Goal: Transaction & Acquisition: Purchase product/service

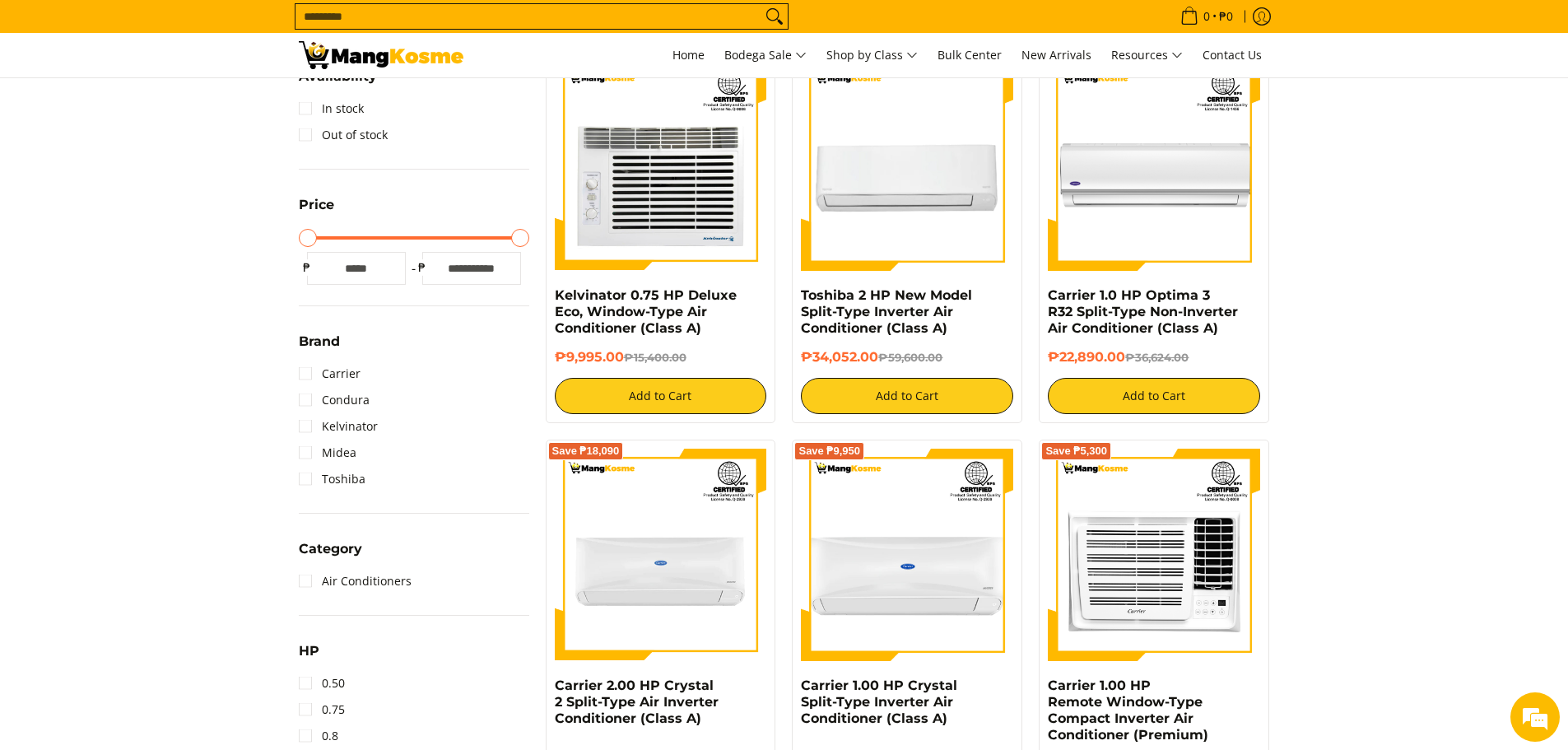
scroll to position [82, 0]
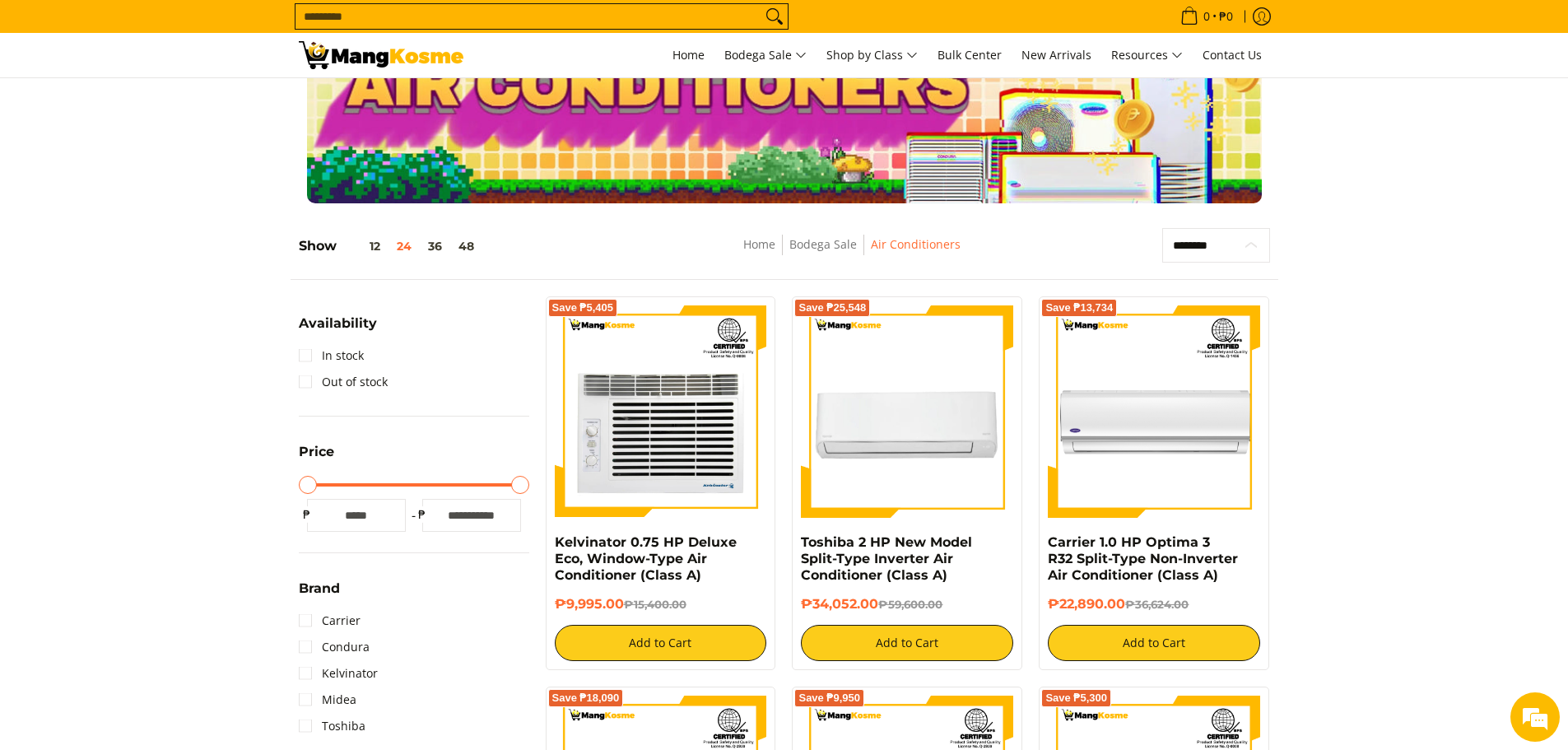
click at [1213, 247] on select "**********" at bounding box center [1216, 245] width 108 height 34
select select "**********"
click at [1163, 228] on select "**********" at bounding box center [1216, 245] width 108 height 34
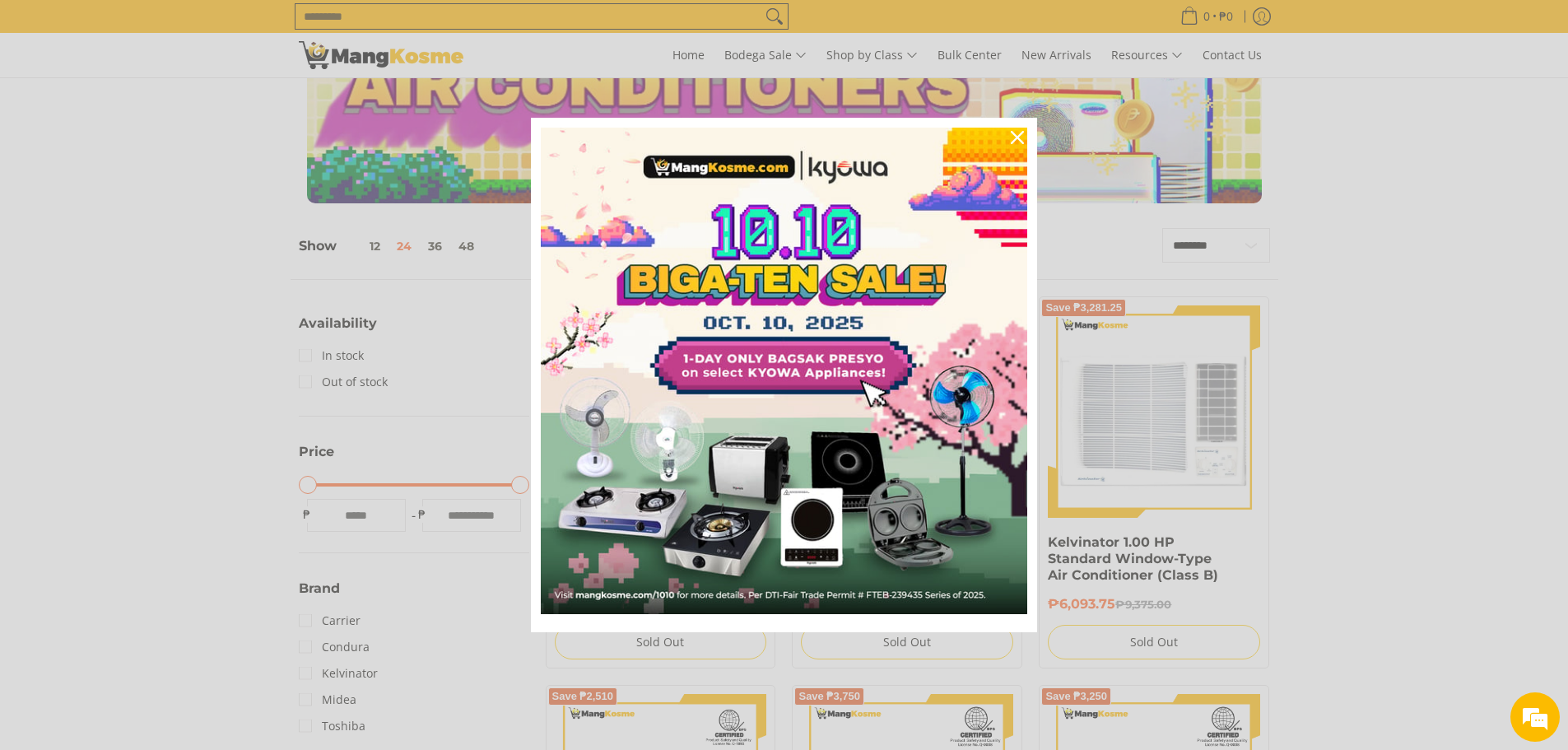
scroll to position [232, 0]
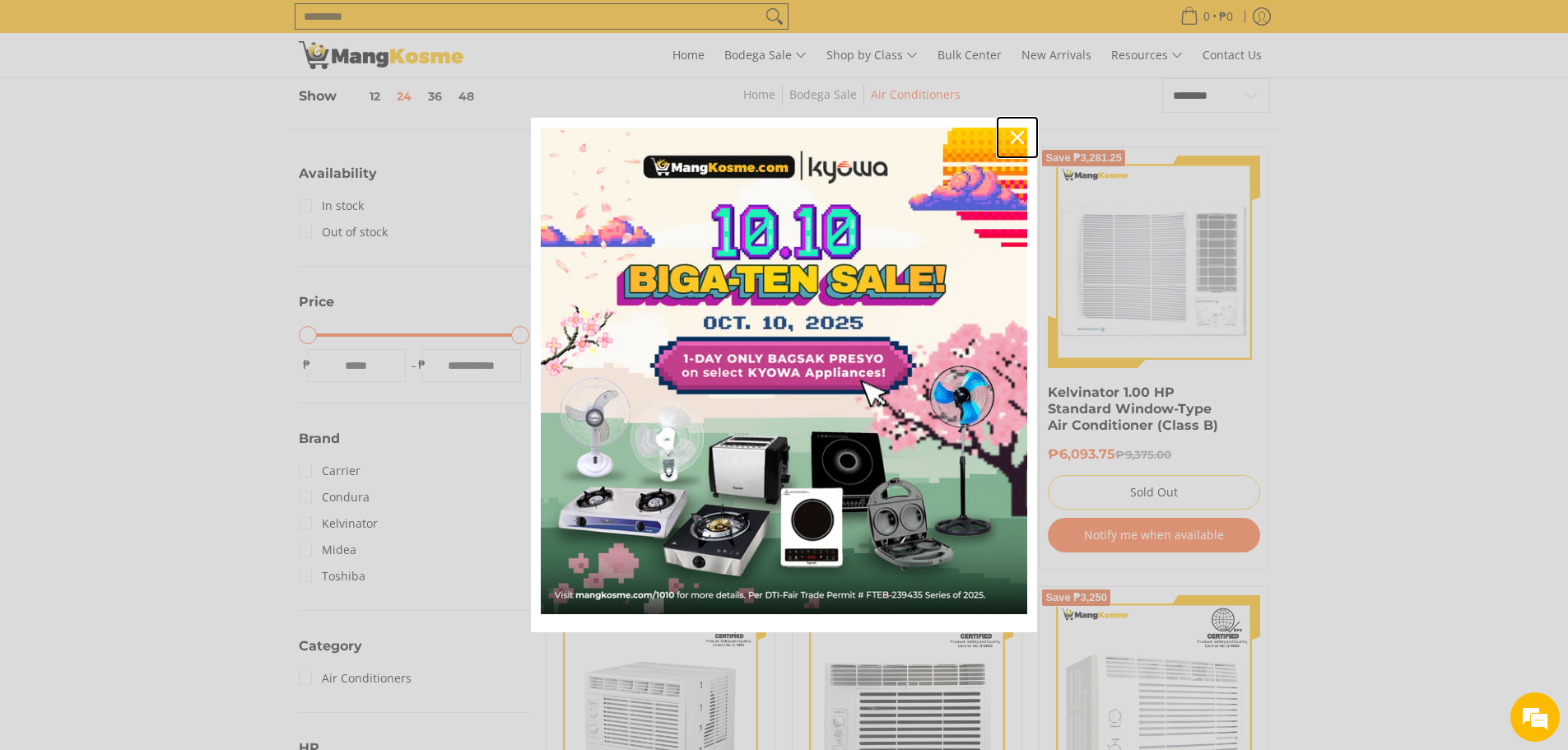
click at [1019, 141] on icon "close icon" at bounding box center [1018, 138] width 13 height 13
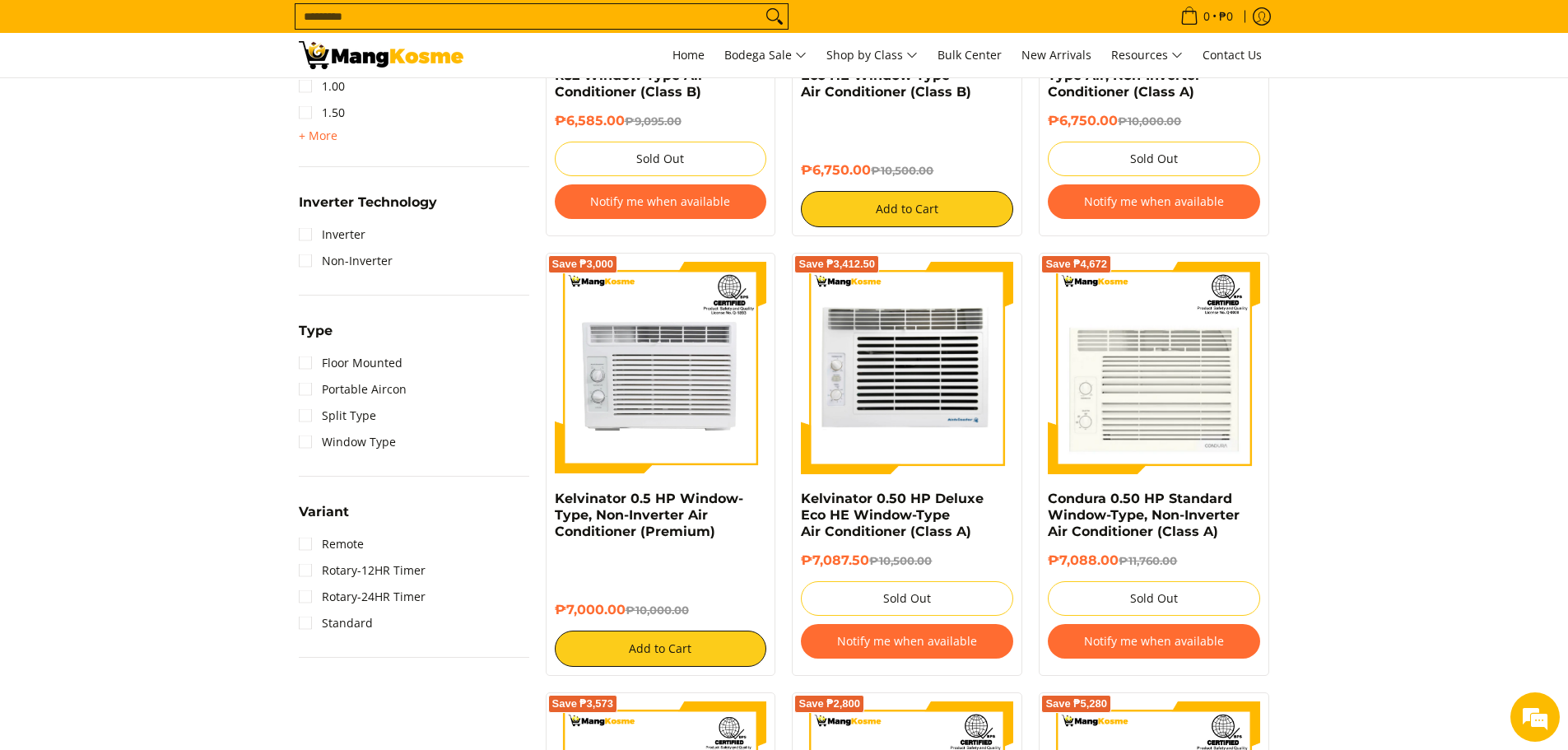
scroll to position [1138, 0]
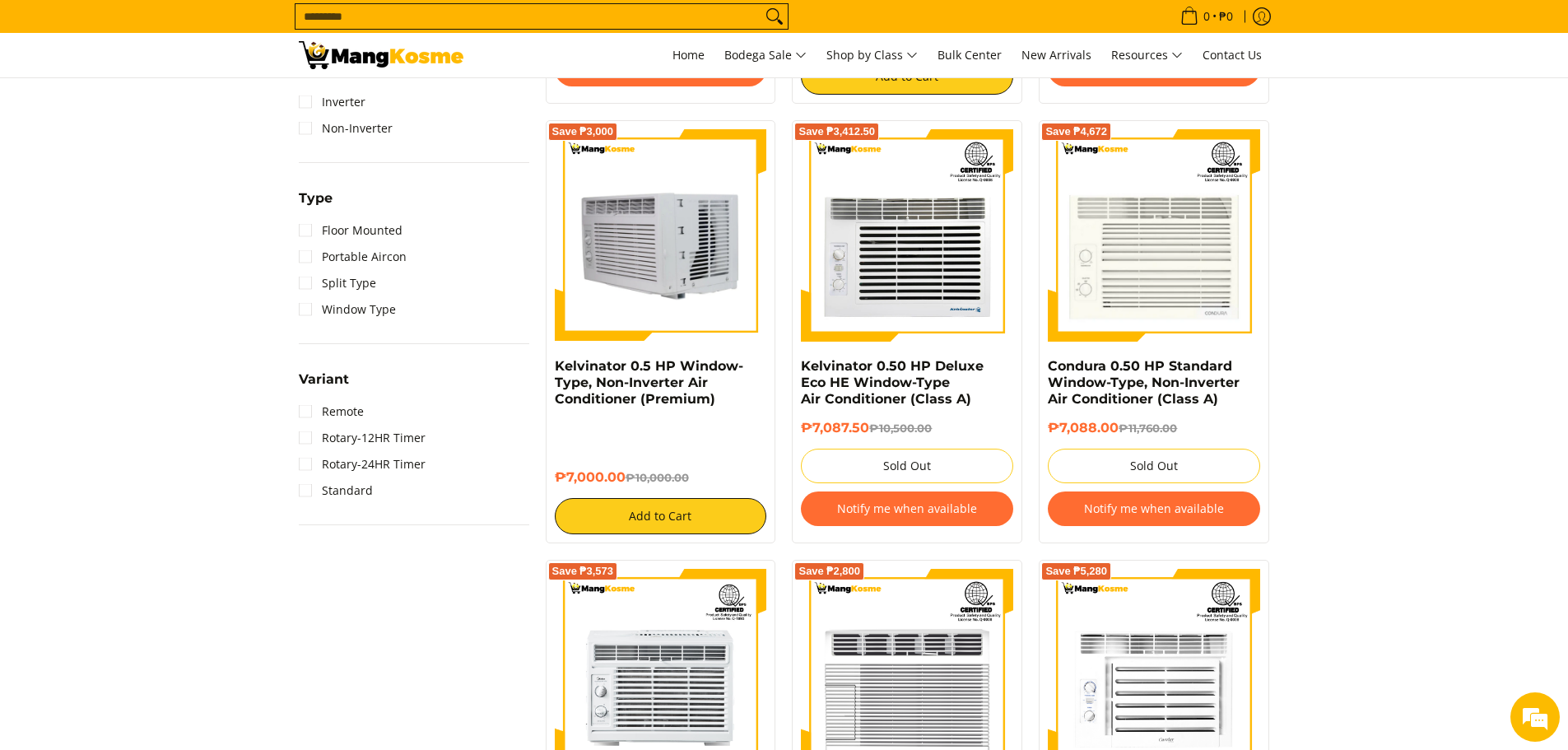
click at [701, 252] on img at bounding box center [660, 235] width 212 height 212
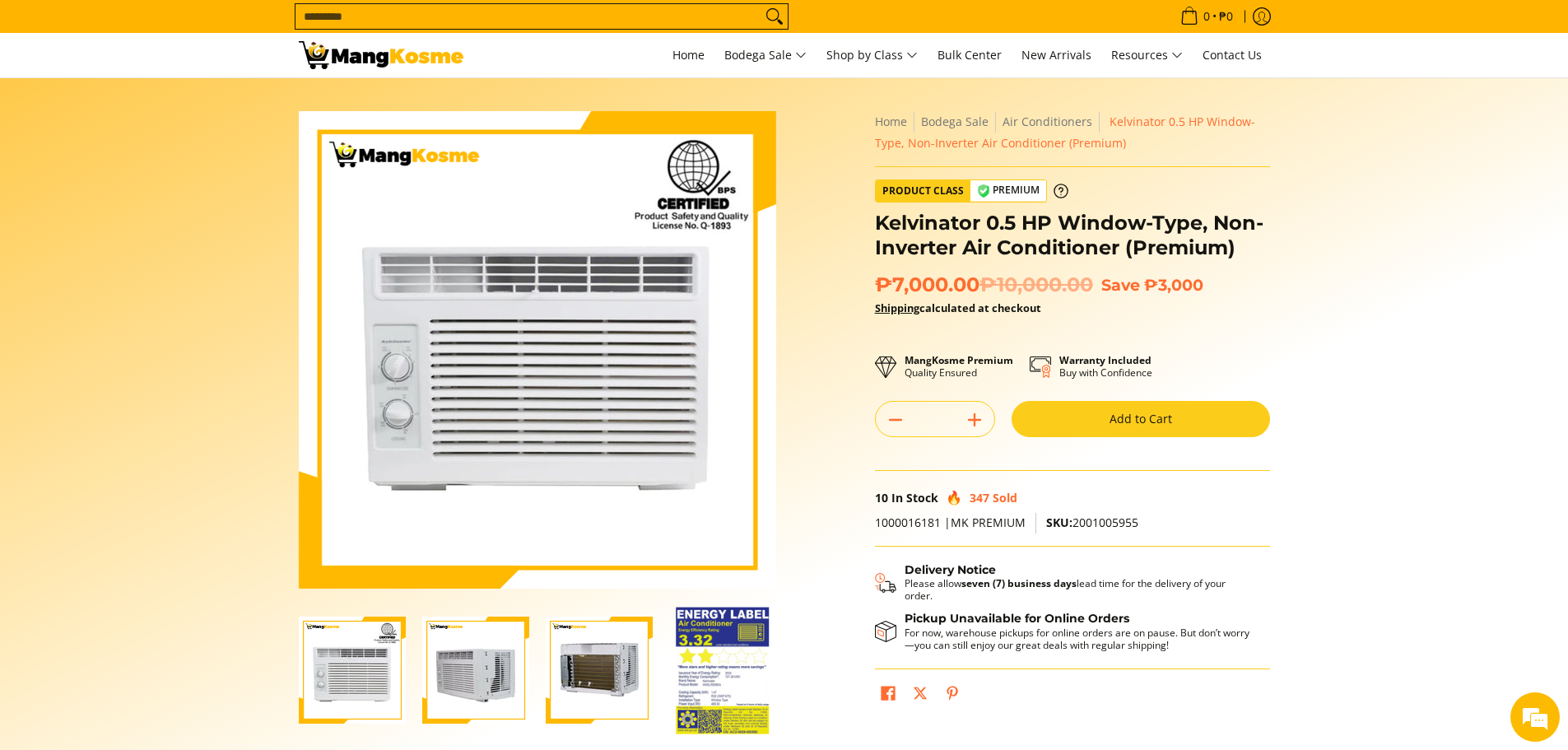
click at [608, 674] on img "Kelvinator 0.5 HP Window-Type, Non-Inverter Air Conditioner (Premium)-3" at bounding box center [600, 670] width 107 height 107
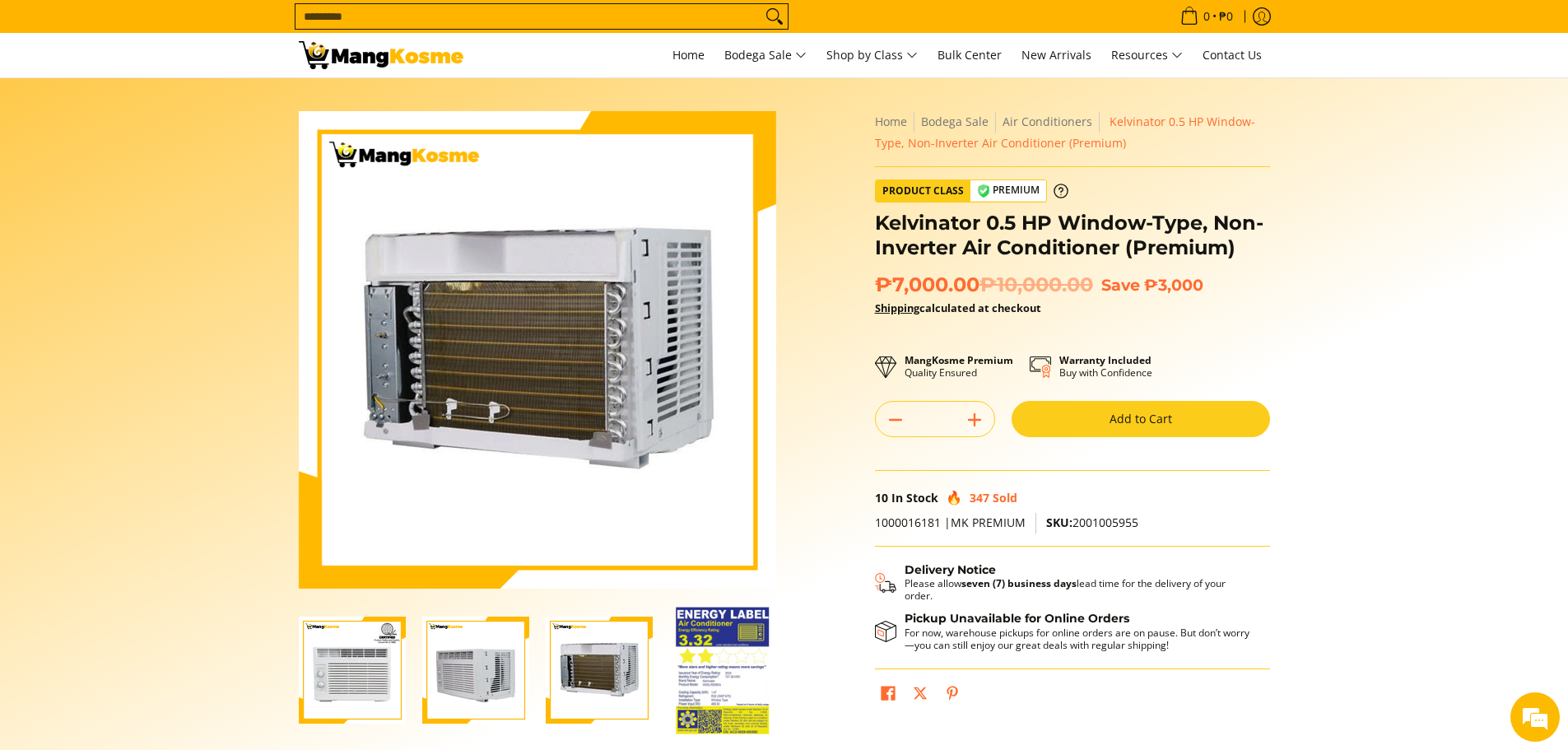
click at [706, 671] on img "Kelvinator 0.5 HP Window-Type, Non-Inverter Air Conditioner (Premium)-4" at bounding box center [723, 670] width 94 height 128
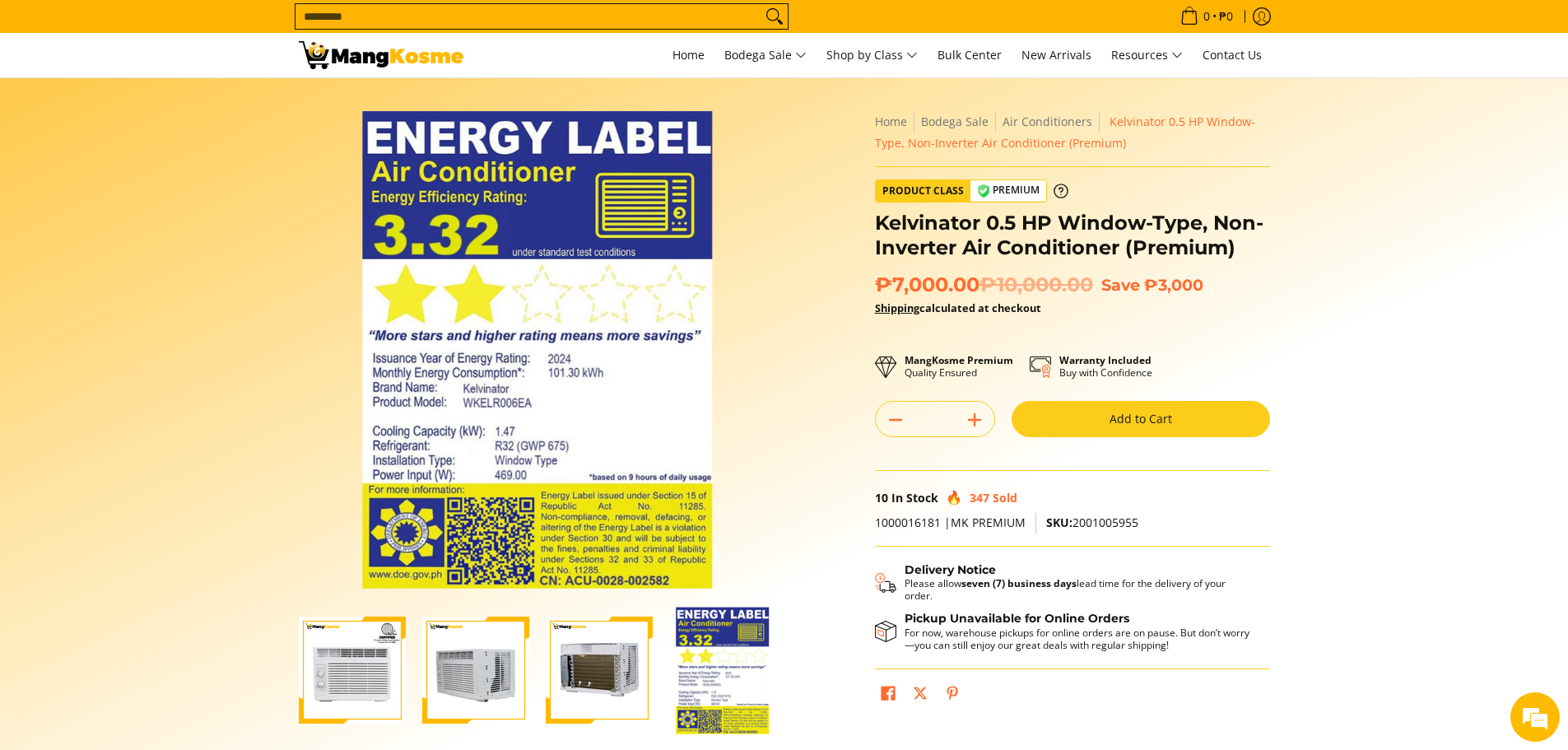
click at [351, 659] on img "Kelvinator 0.5 HP Window-Type, Non-Inverter Air Conditioner (Premium)-1" at bounding box center [352, 670] width 107 height 107
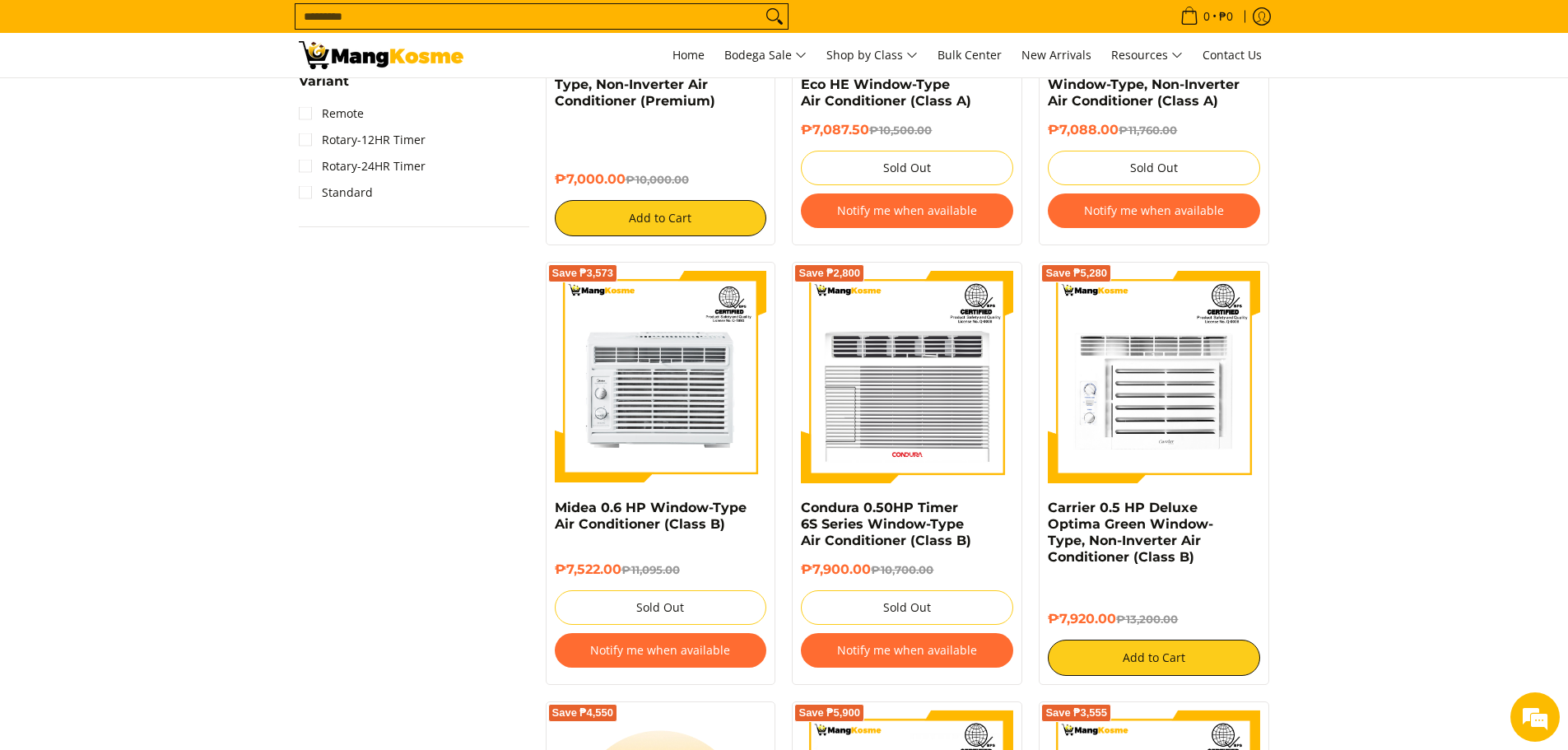
scroll to position [1467, 0]
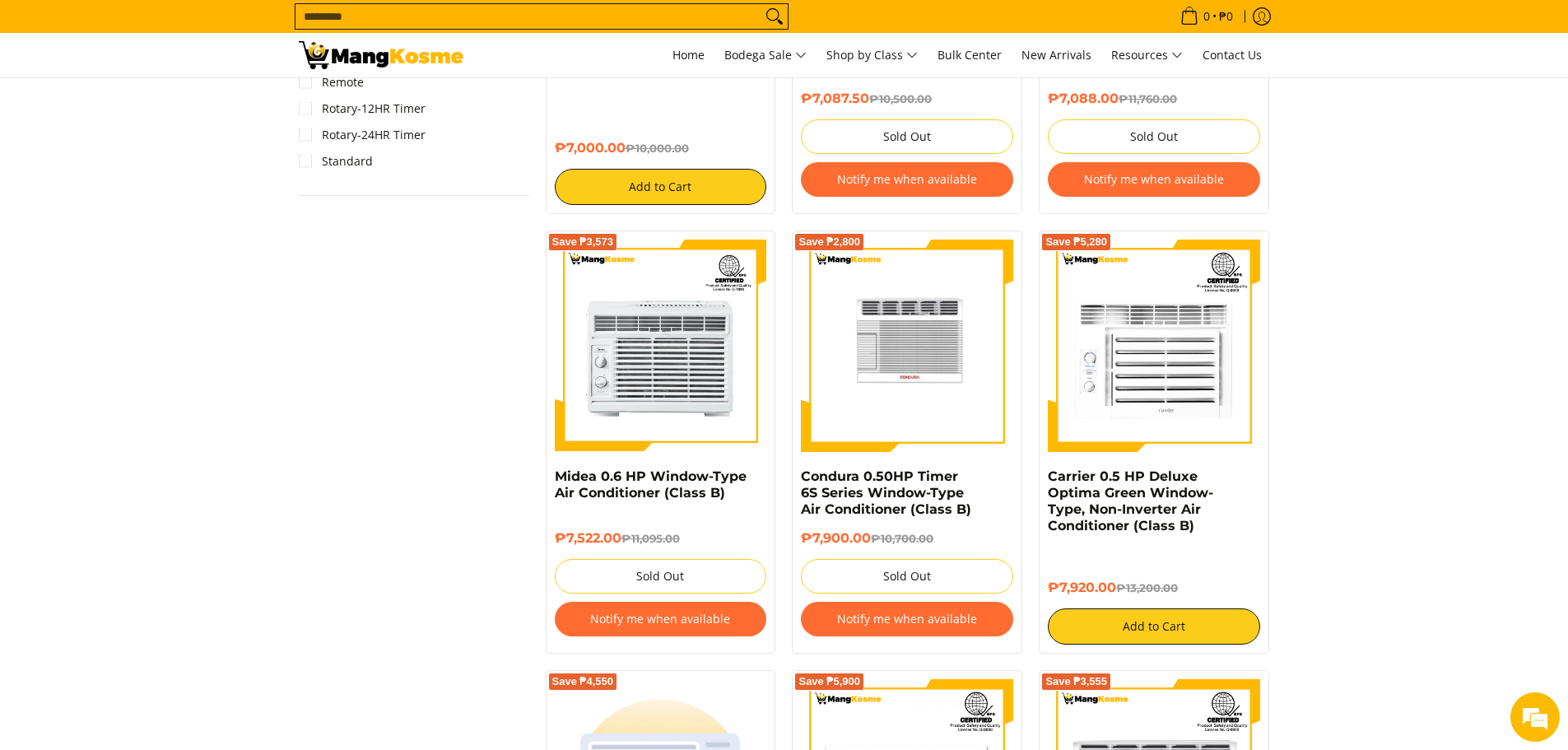
click at [876, 375] on img at bounding box center [907, 346] width 212 height 181
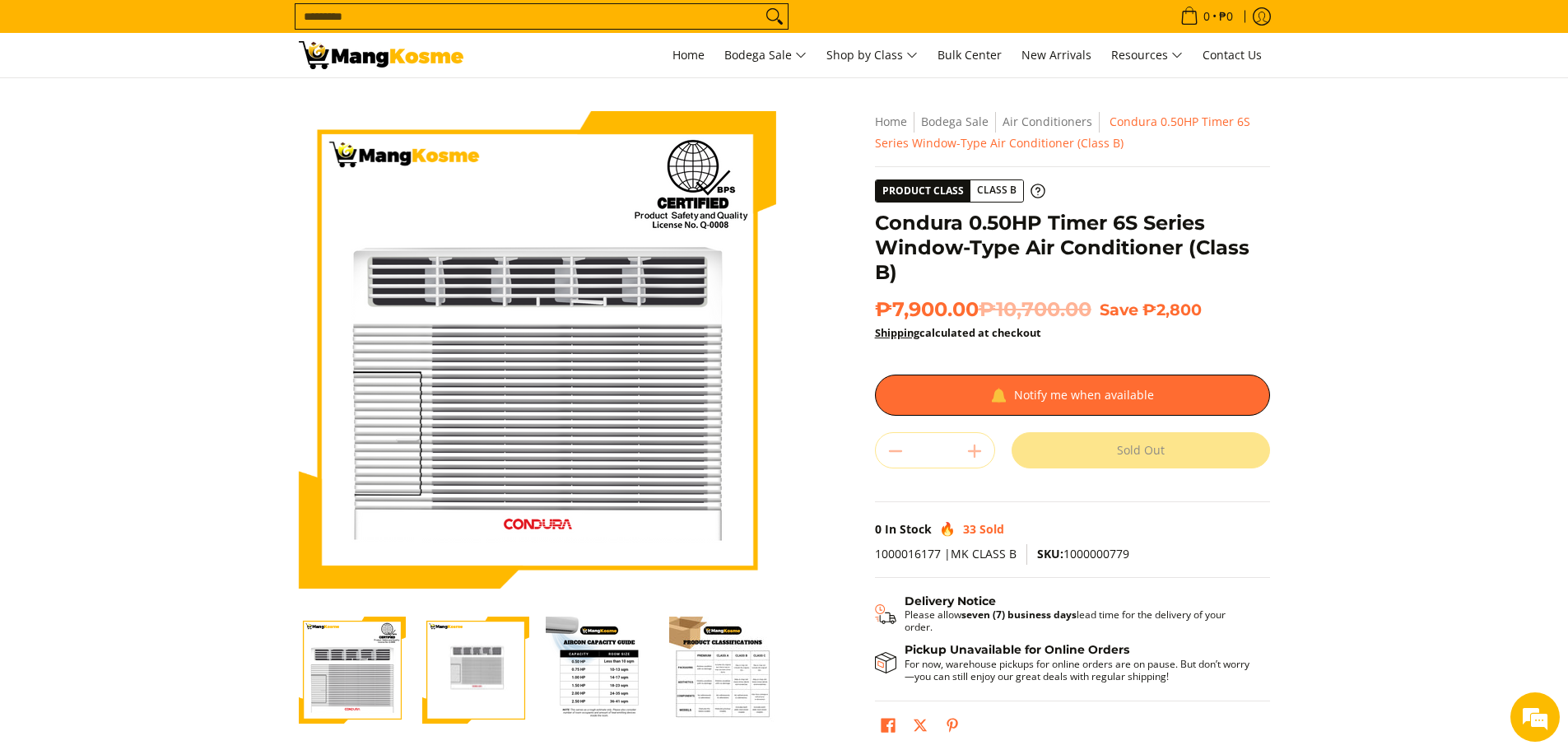
click at [505, 660] on img "Condura 0.50HP Timer 6S Series Window-Type Air Conditioner (Class B)-2" at bounding box center [476, 670] width 107 height 91
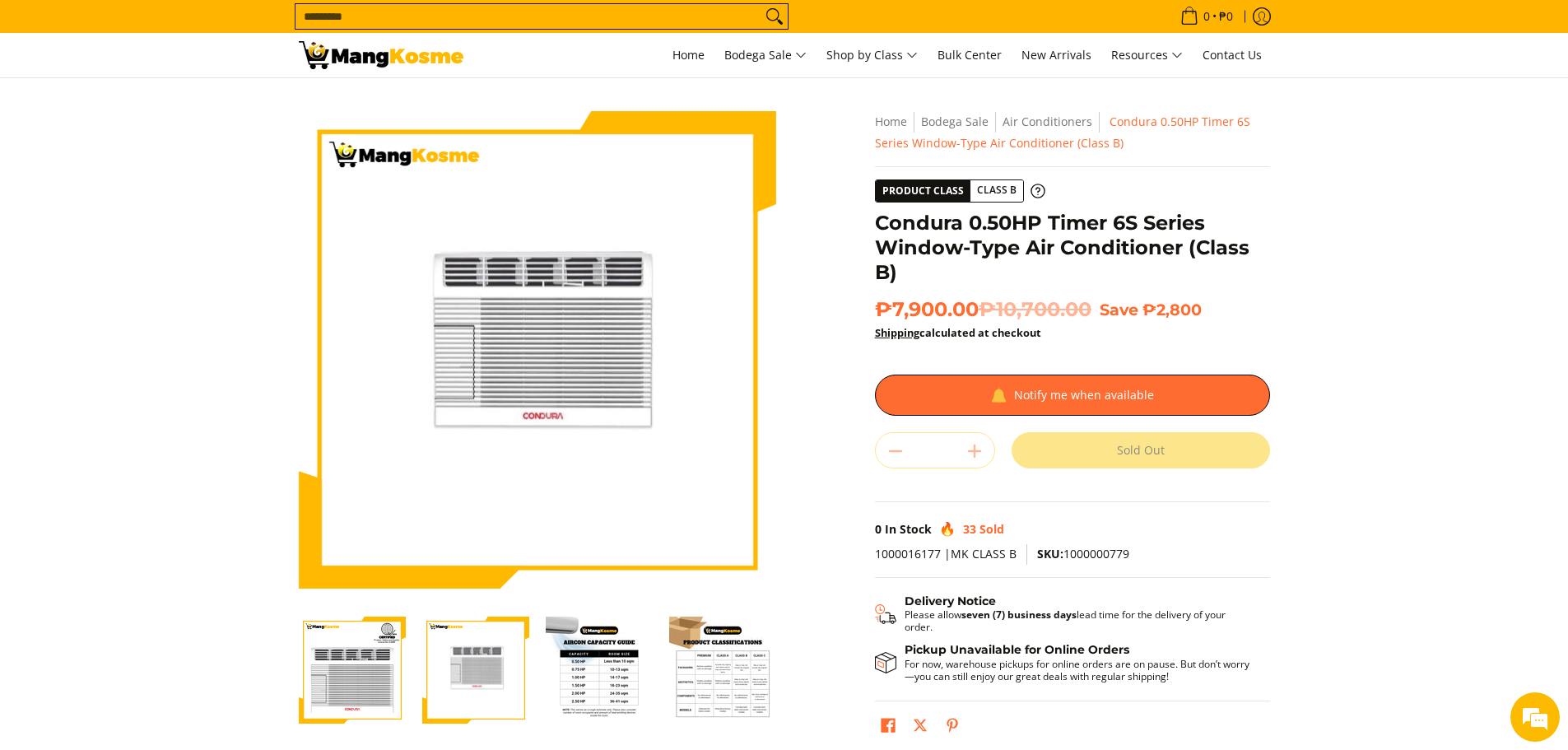
click at [591, 675] on img "Condura 0.50HP Timer 6S Series Window-Type Air Conditioner (Class B)-3" at bounding box center [600, 670] width 107 height 107
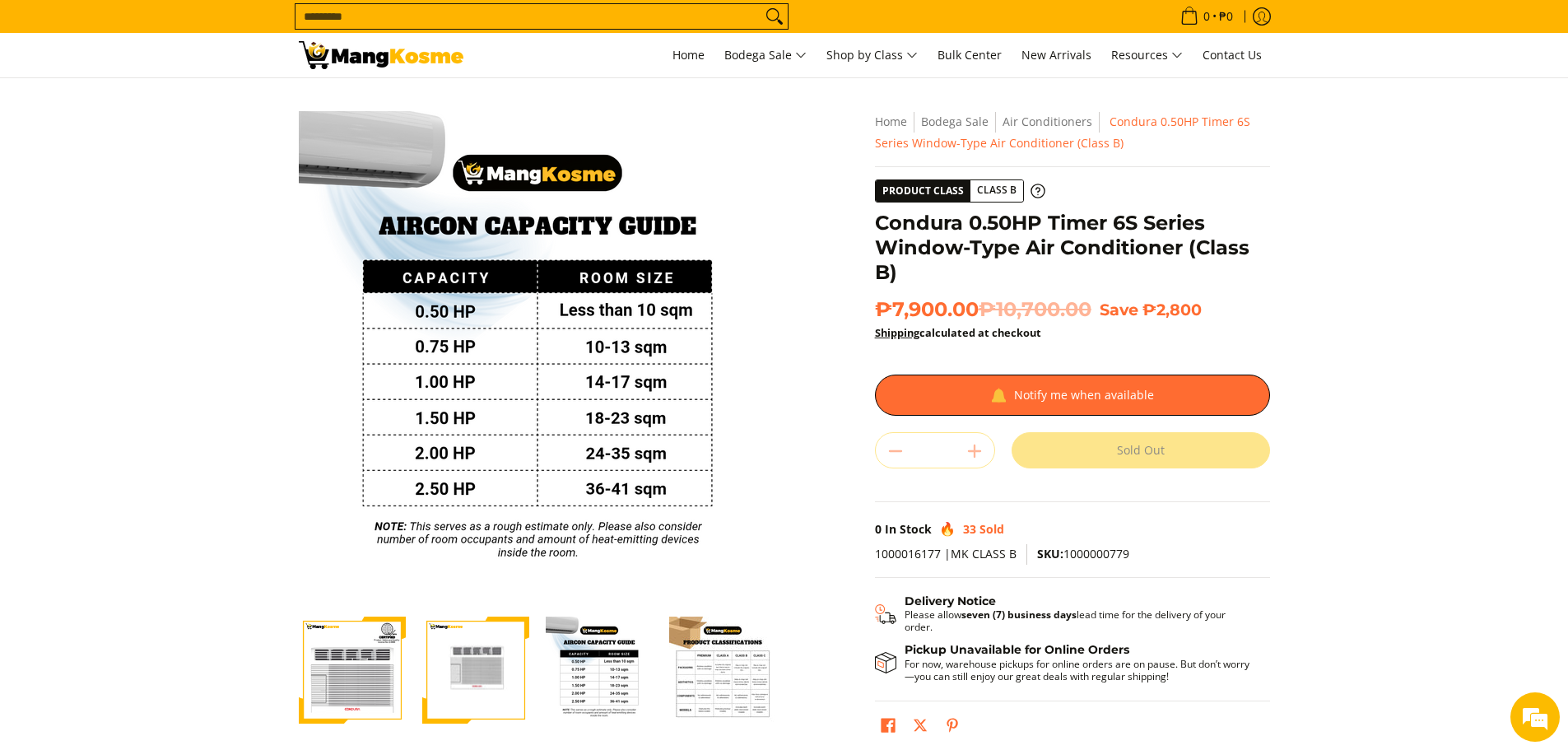
click at [710, 680] on img "Condura 0.50HP Timer 6S Series Window-Type Air Conditioner (Class B)-4" at bounding box center [723, 670] width 107 height 107
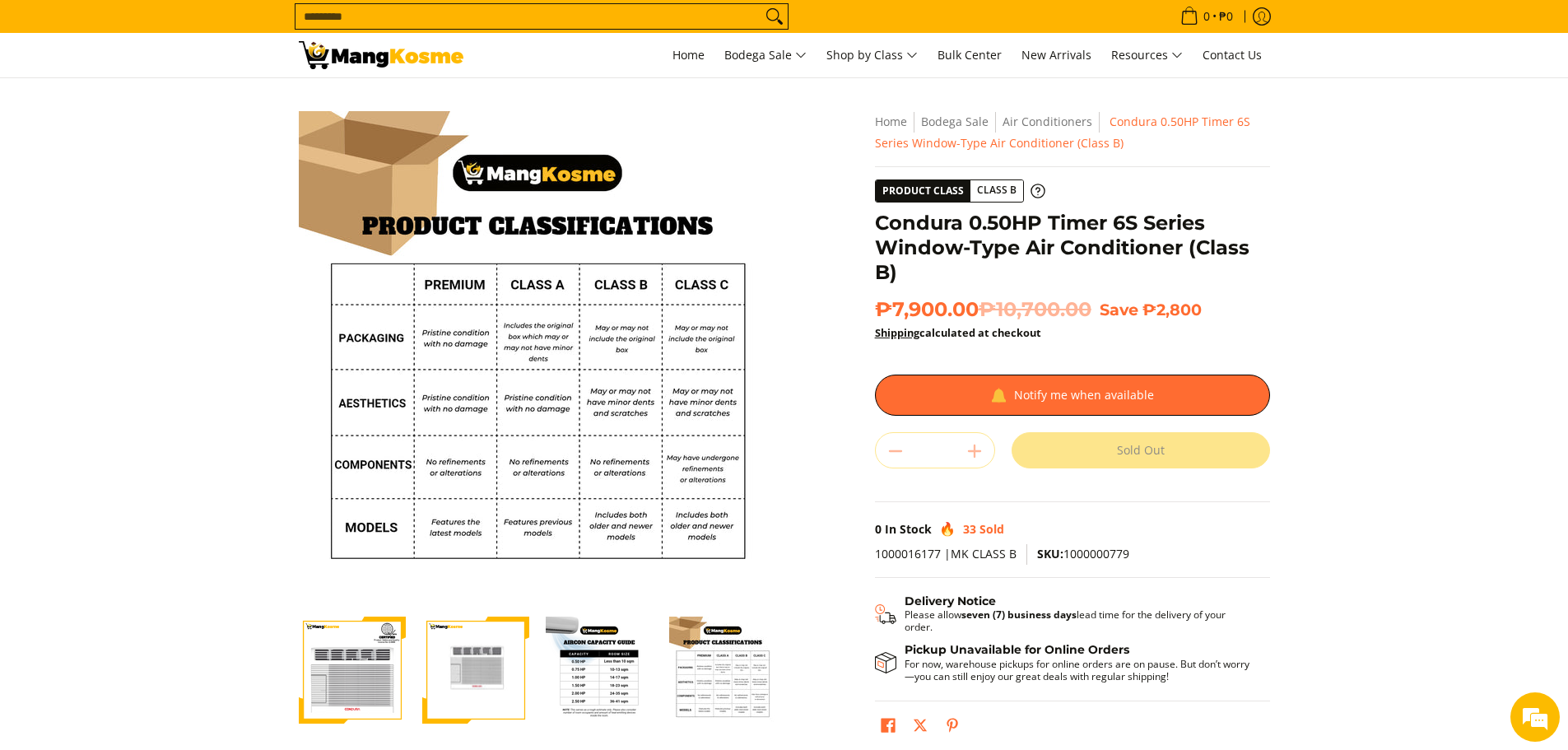
click at [367, 667] on img "Condura 0.50HP Timer 6S Series Window-Type Air Conditioner (Class B)-1" at bounding box center [352, 670] width 107 height 107
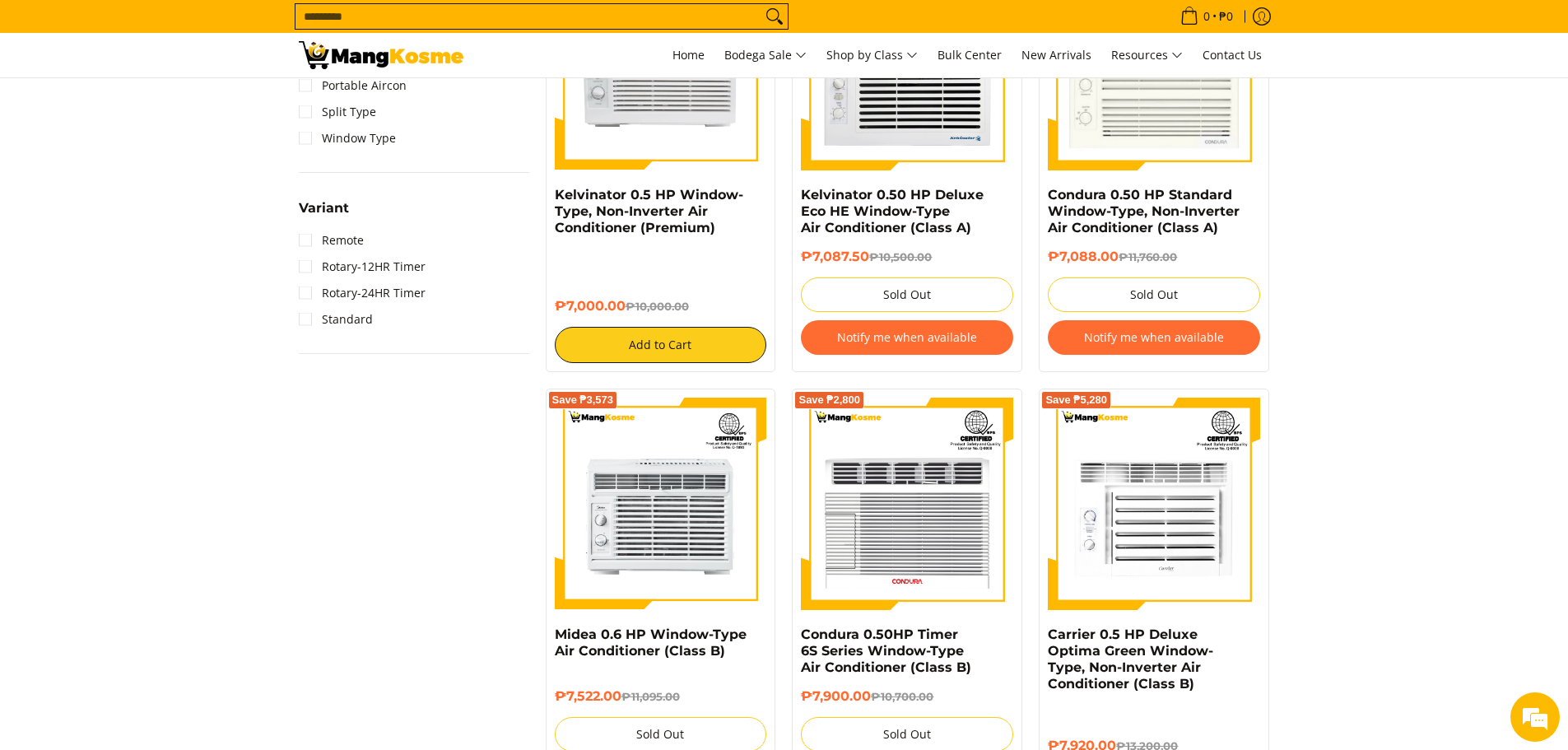
scroll to position [1385, 0]
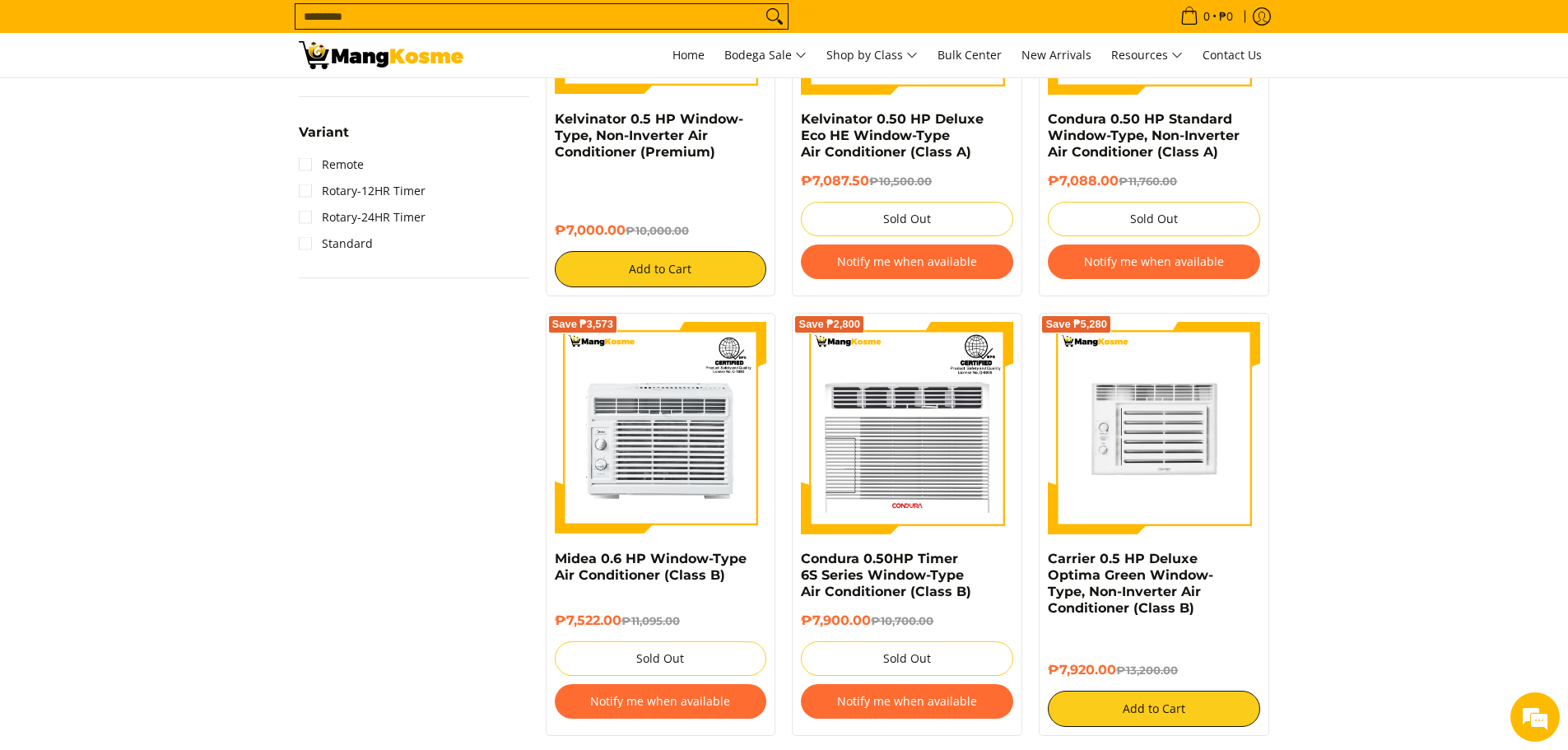
click at [1194, 492] on img at bounding box center [1154, 428] width 212 height 212
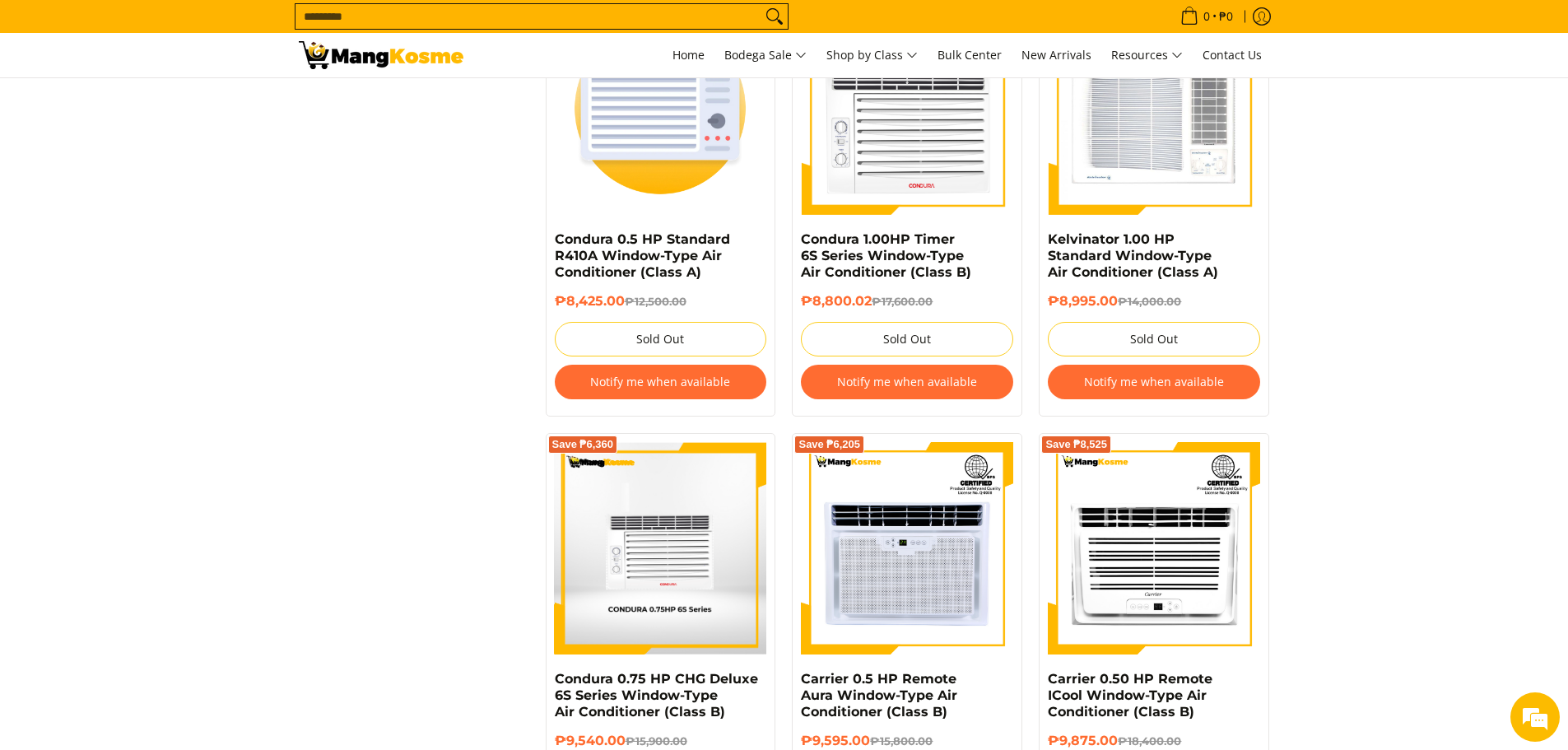
scroll to position [2769, 0]
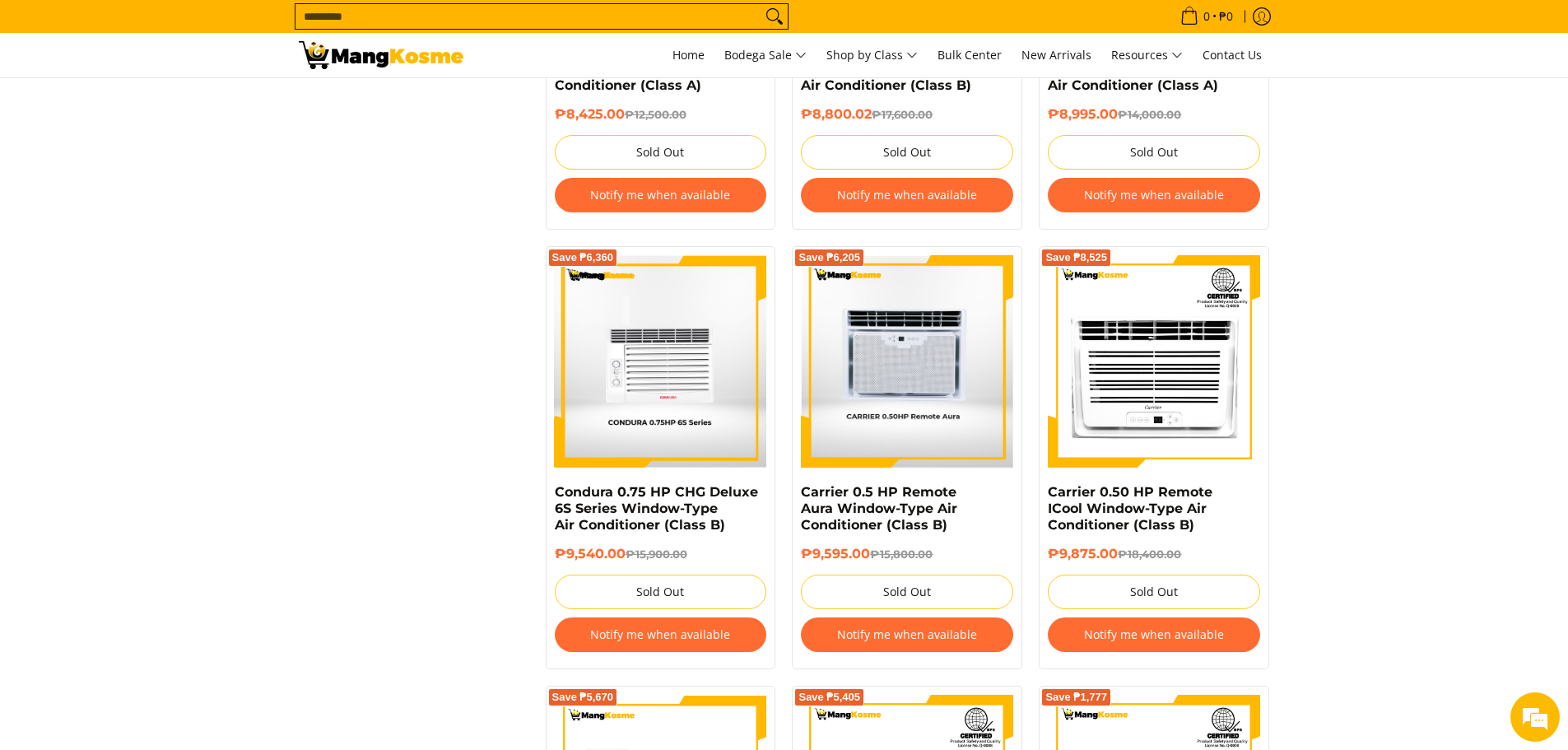
click at [867, 413] on img at bounding box center [907, 361] width 211 height 212
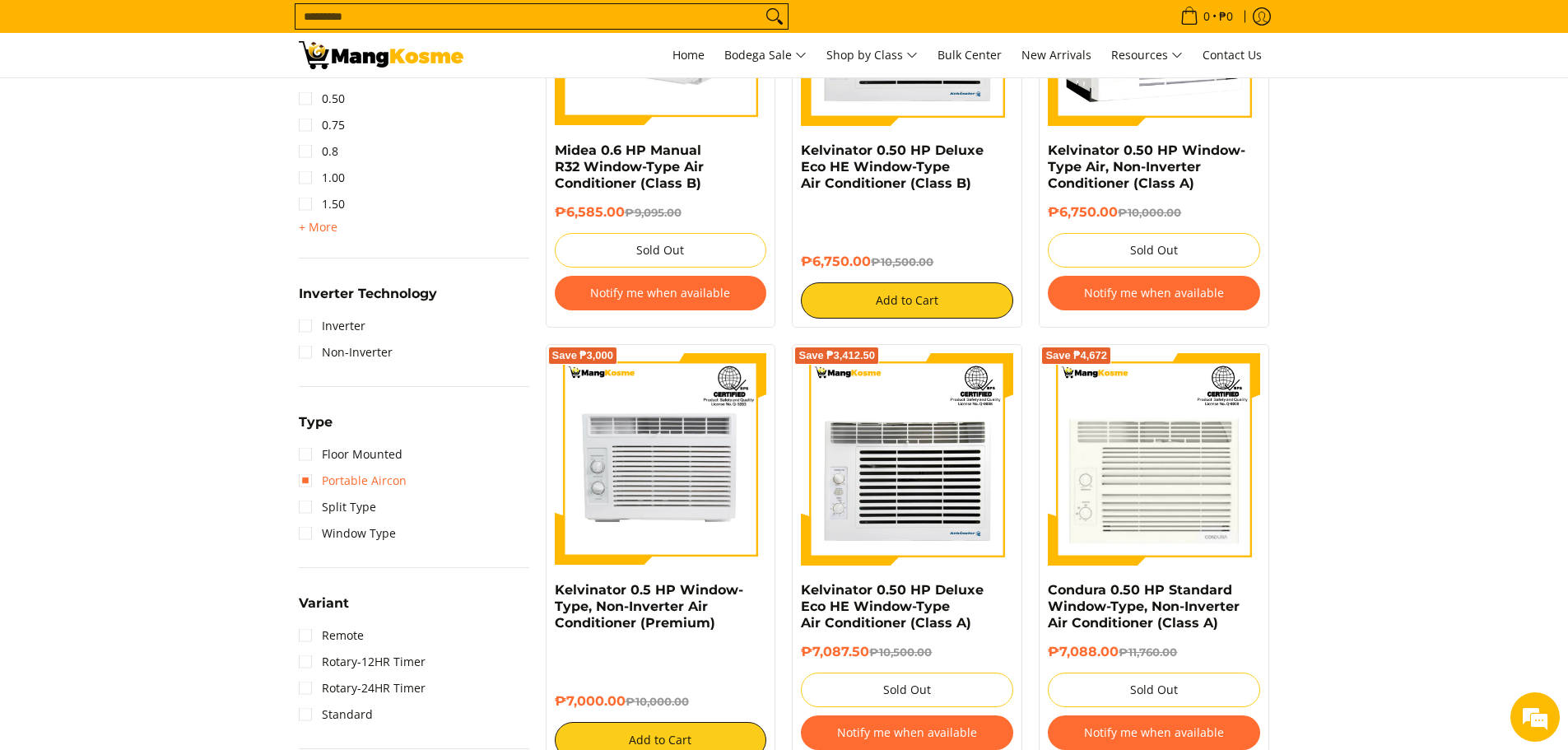
click at [301, 479] on link "Portable Aircon" at bounding box center [352, 480] width 108 height 26
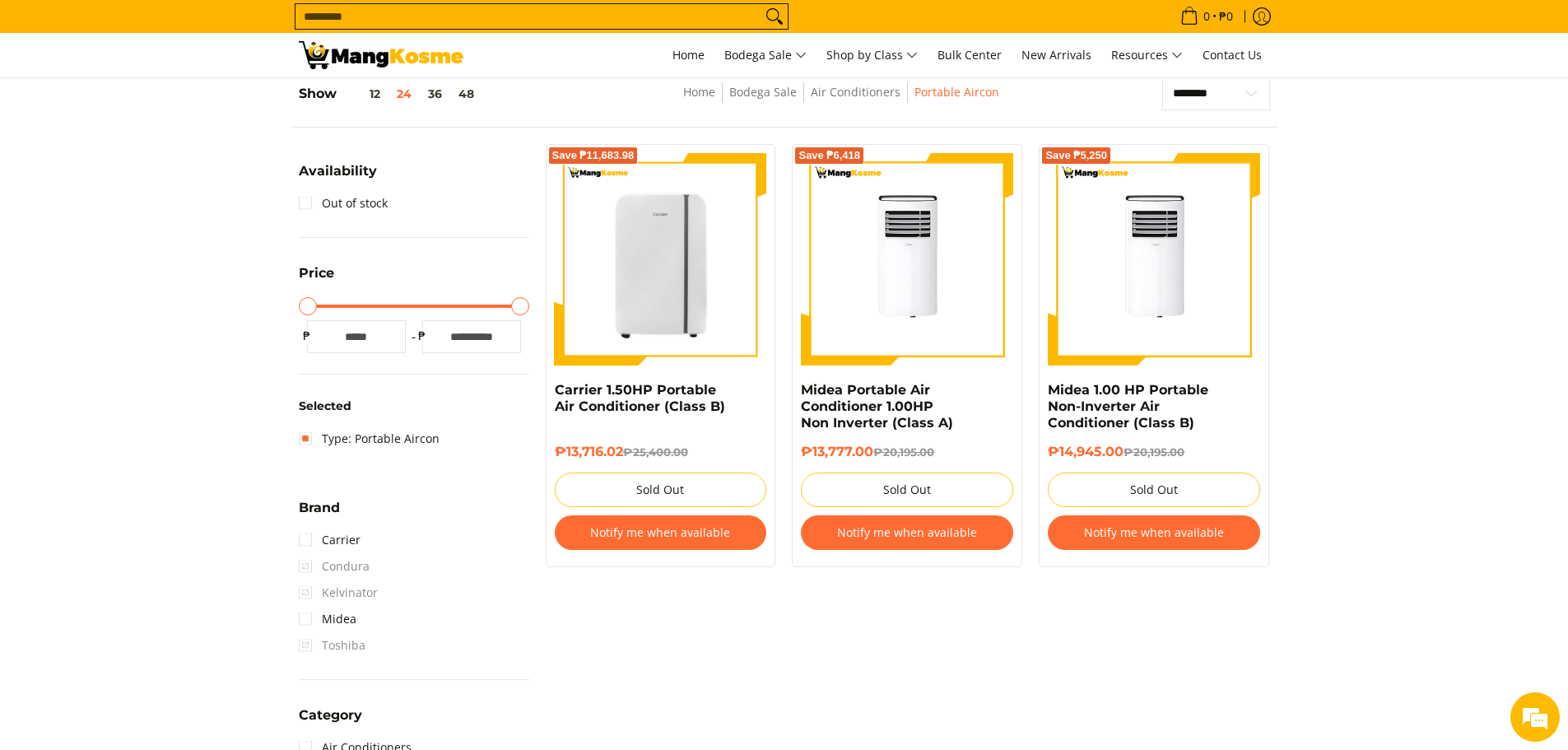
scroll to position [232, 0]
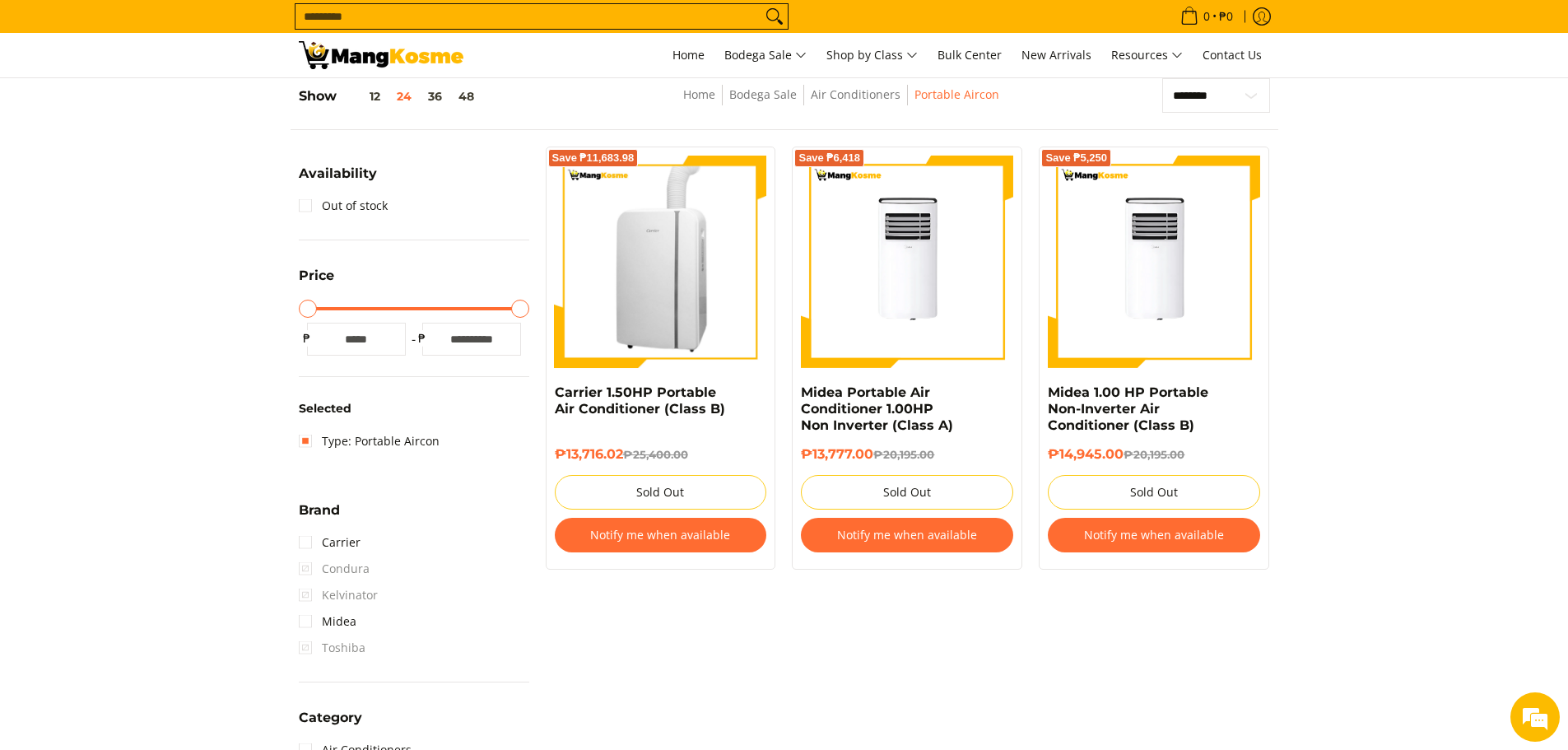
click at [635, 296] on img at bounding box center [660, 261] width 212 height 212
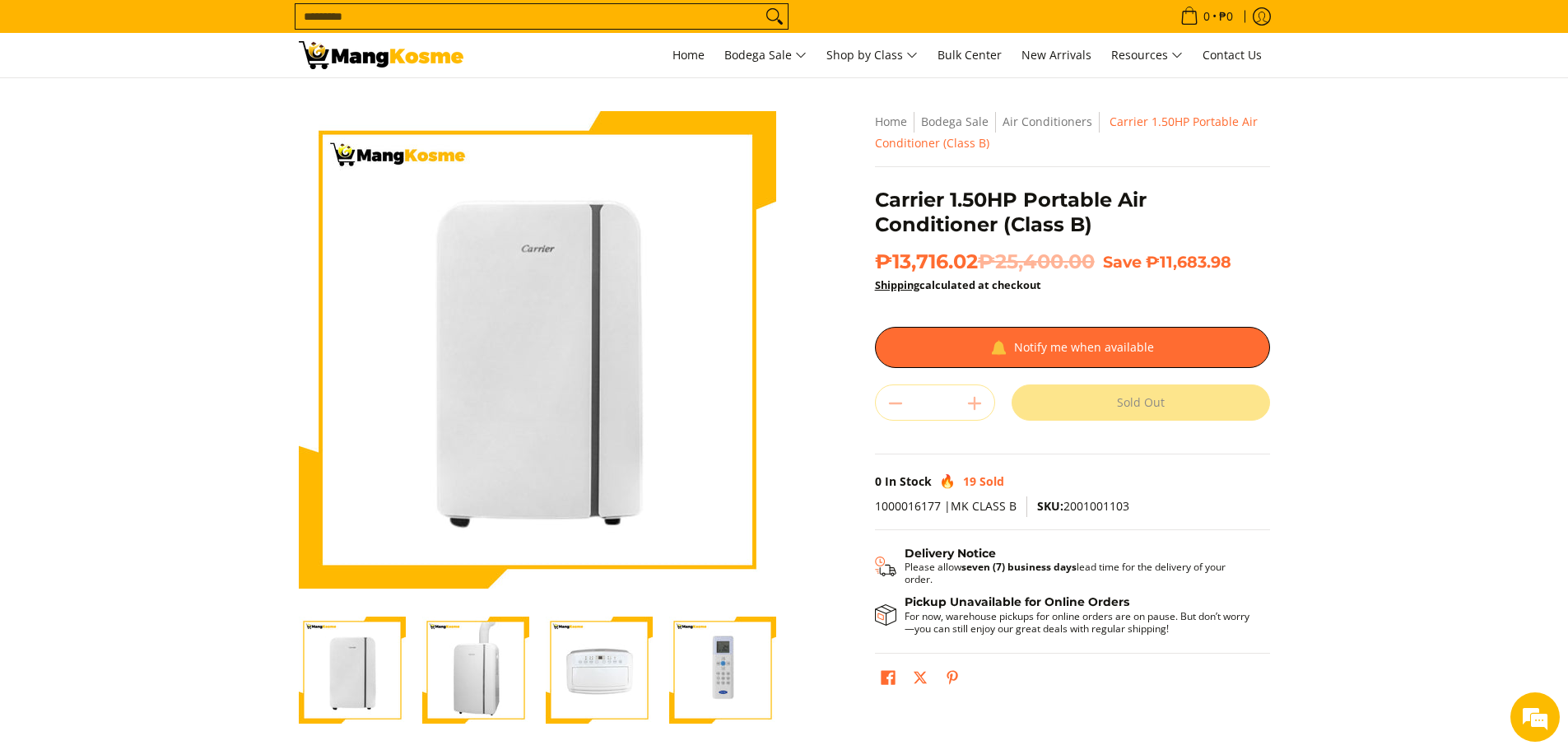
click at [613, 669] on img "Carrier 1.50HP Portable Air Conditioner (Class B)-3" at bounding box center [600, 670] width 107 height 107
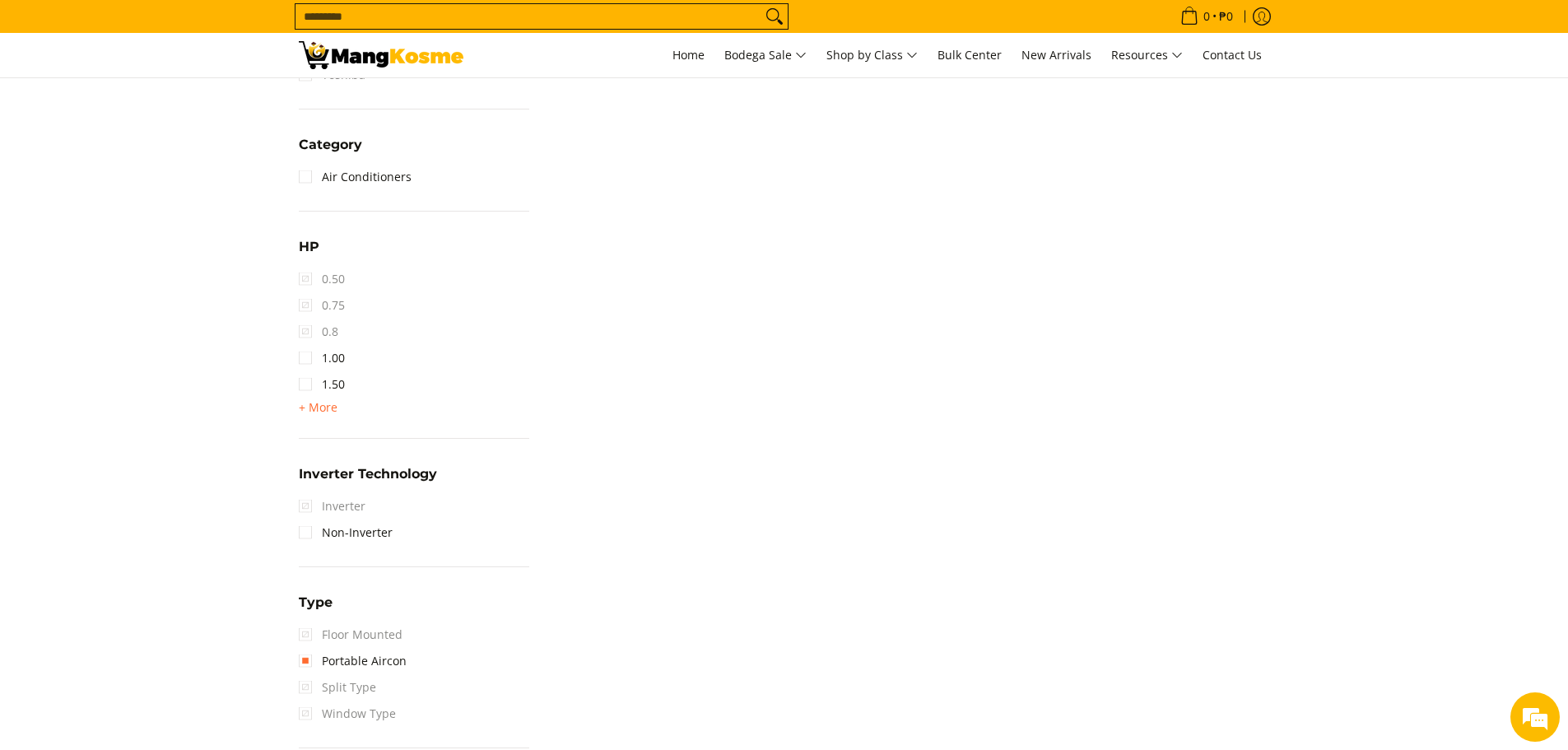
scroll to position [809, 0]
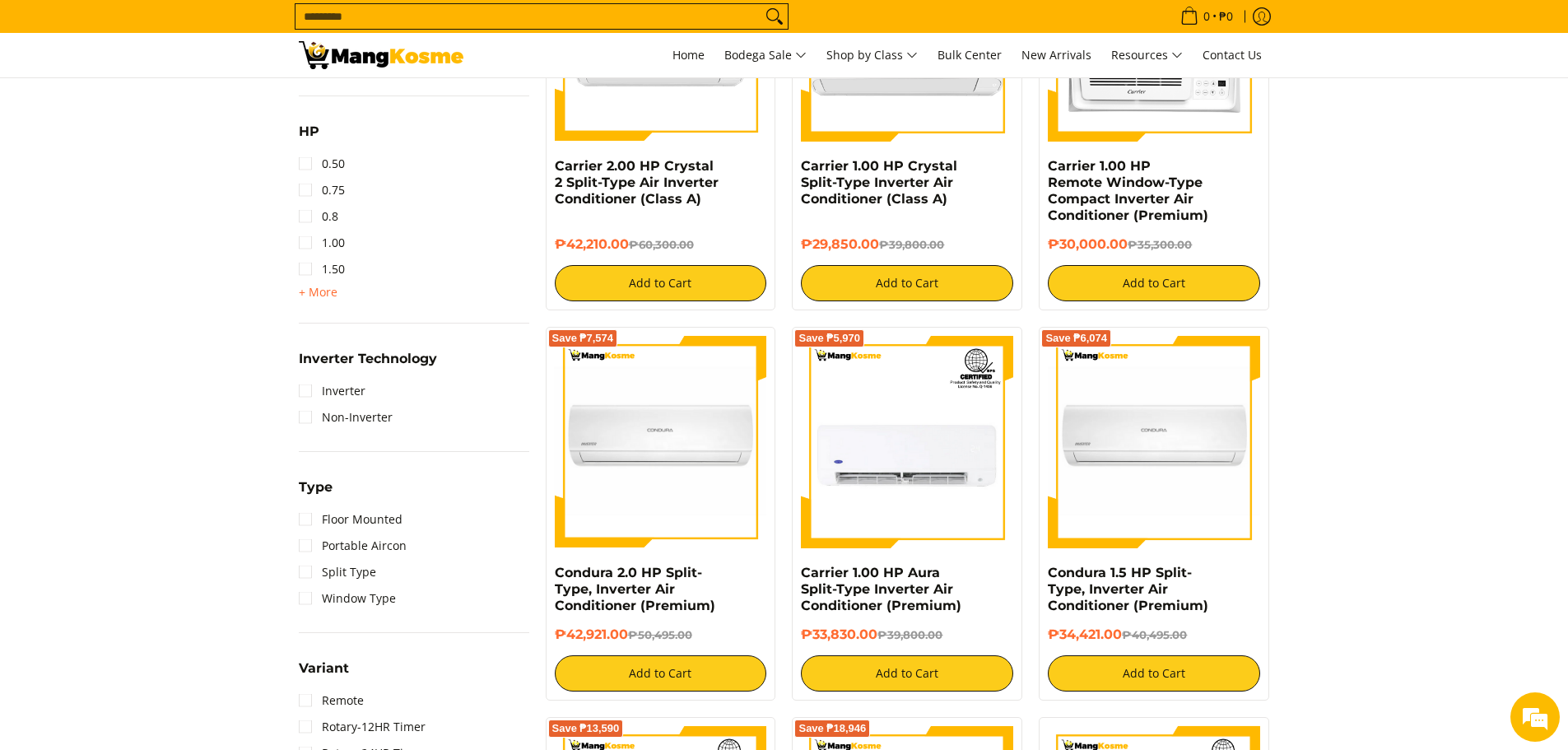
scroll to position [1070, 0]
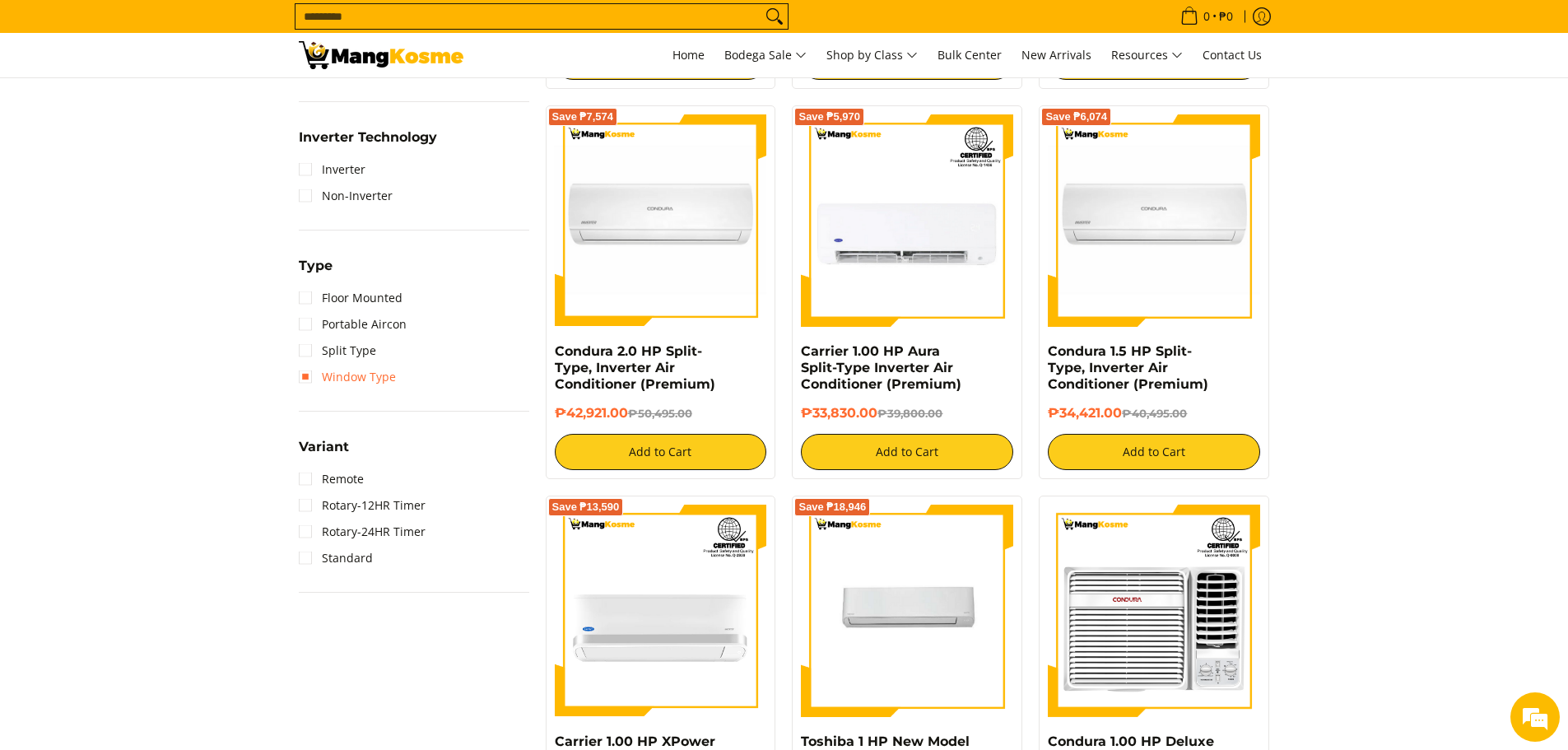
click at [302, 383] on link "Window Type" at bounding box center [347, 377] width 97 height 26
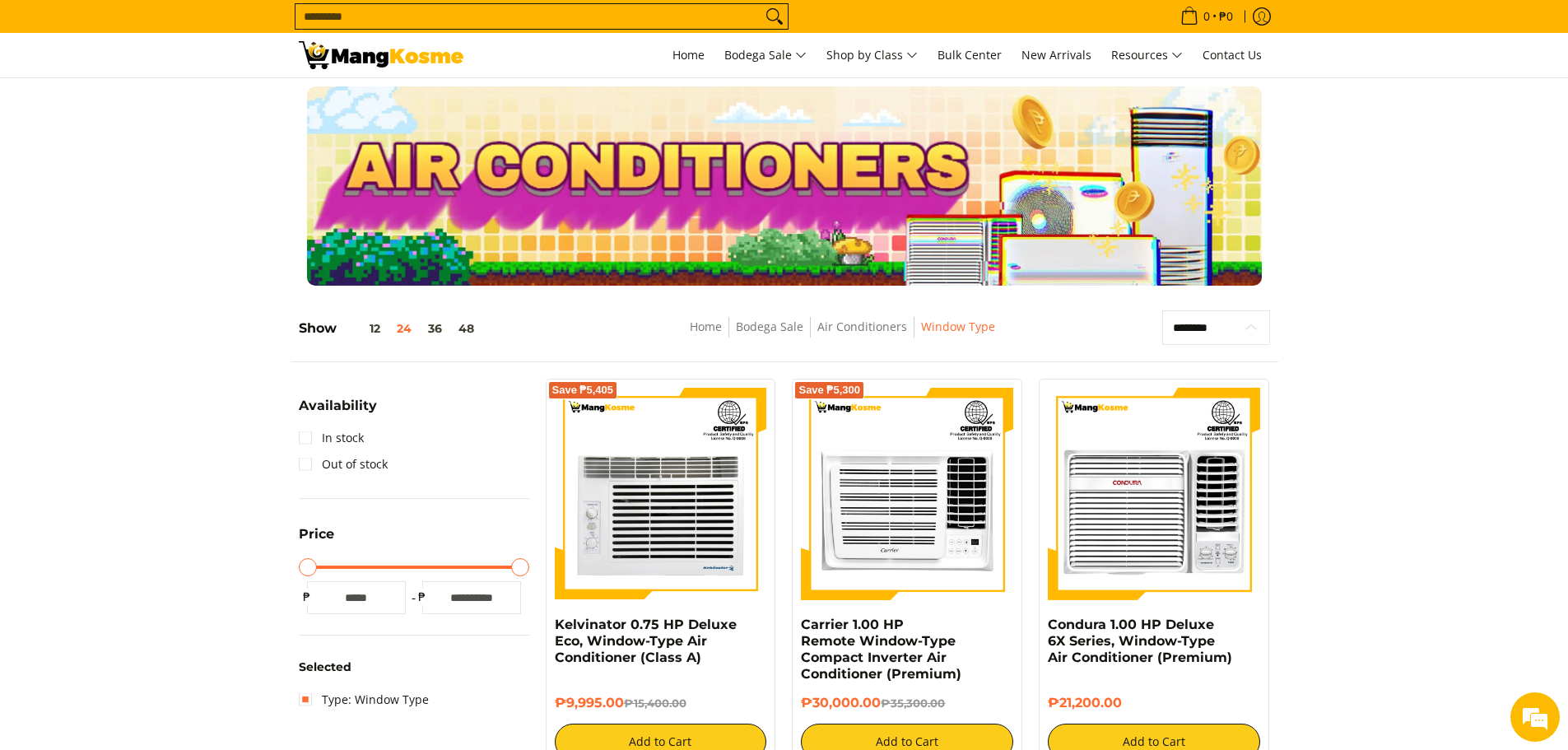
click at [1199, 333] on select "**********" at bounding box center [1216, 327] width 108 height 34
select select "**********"
click at [1163, 310] on select "**********" at bounding box center [1216, 327] width 108 height 34
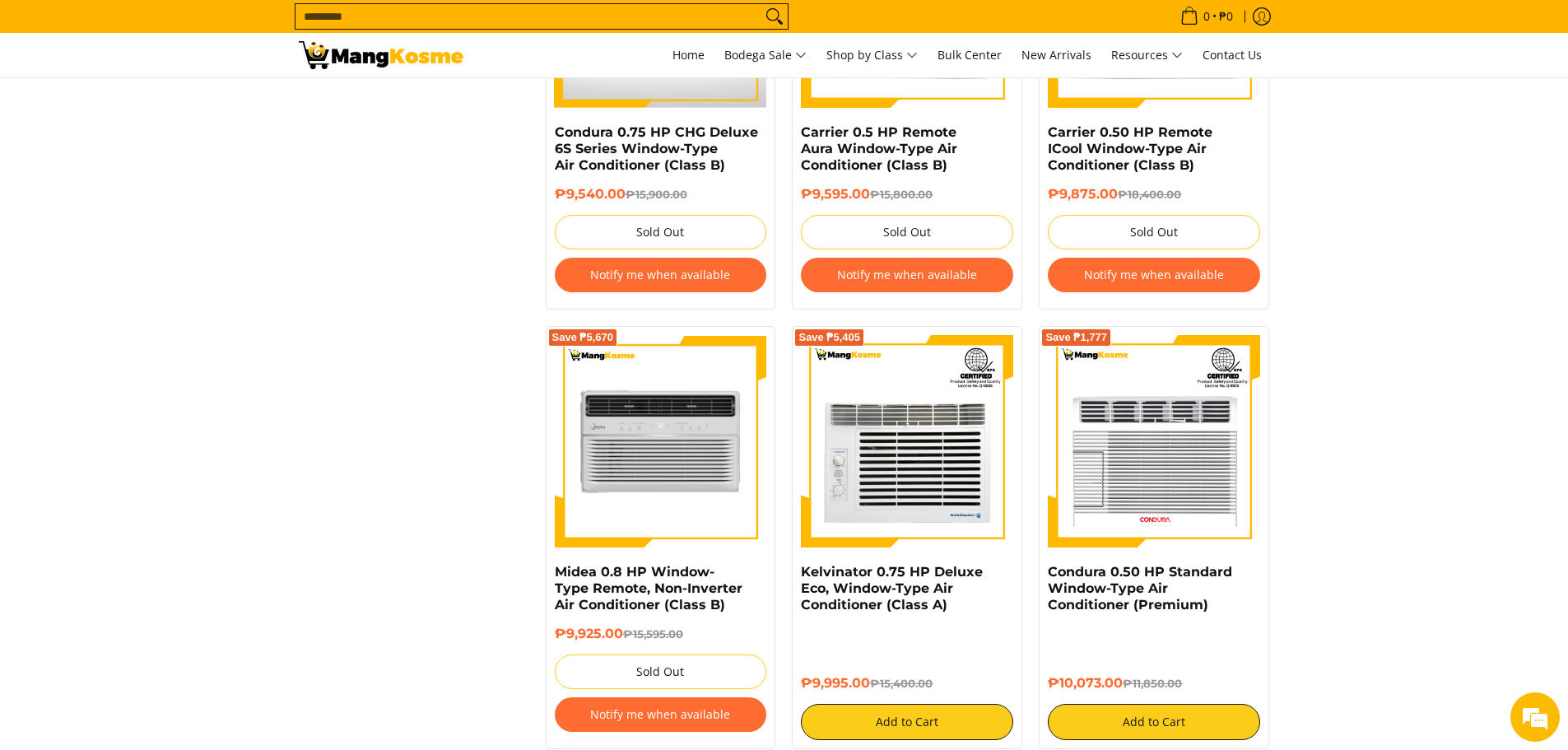
scroll to position [3279, 0]
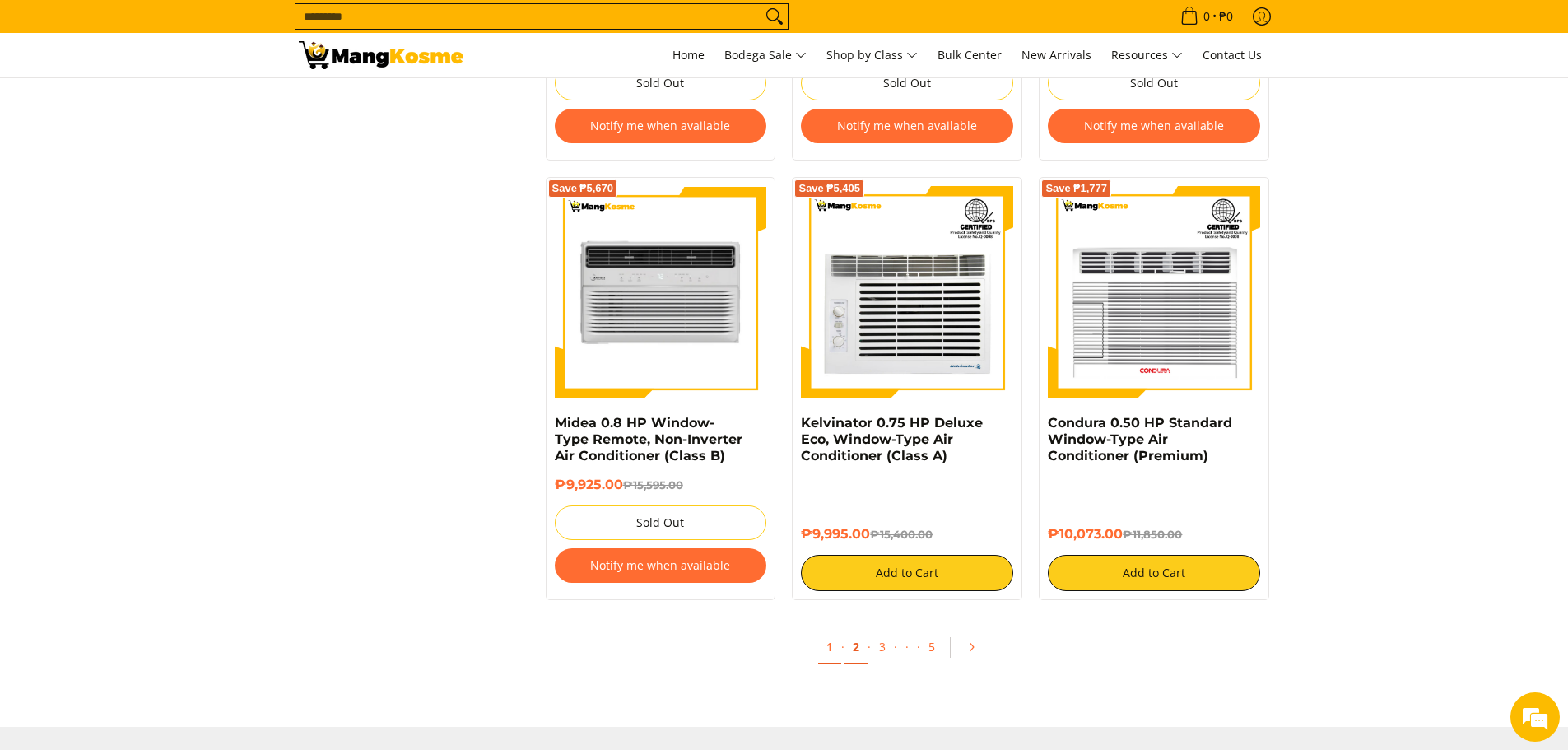
click at [861, 646] on link "2" at bounding box center [856, 648] width 23 height 34
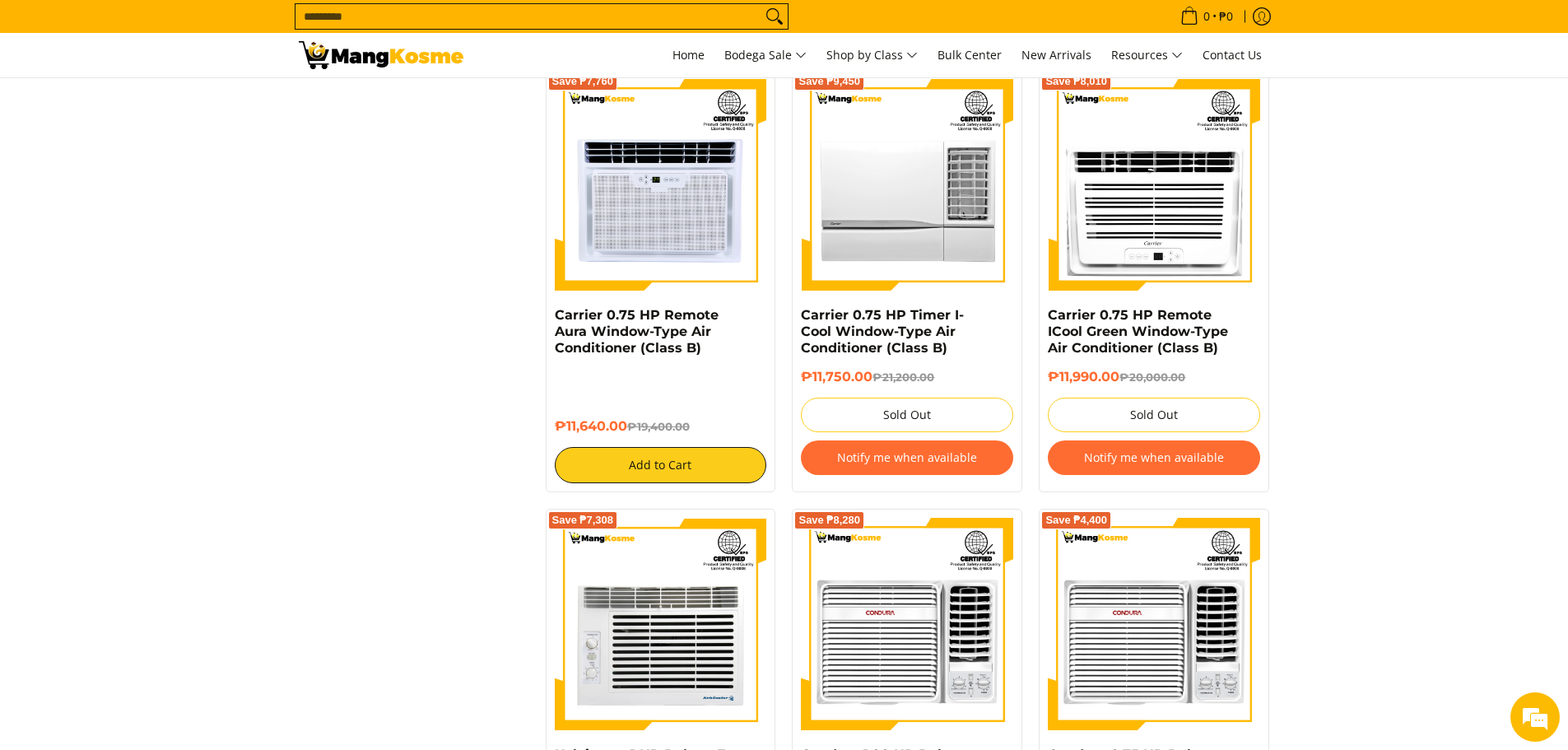
scroll to position [2470, 0]
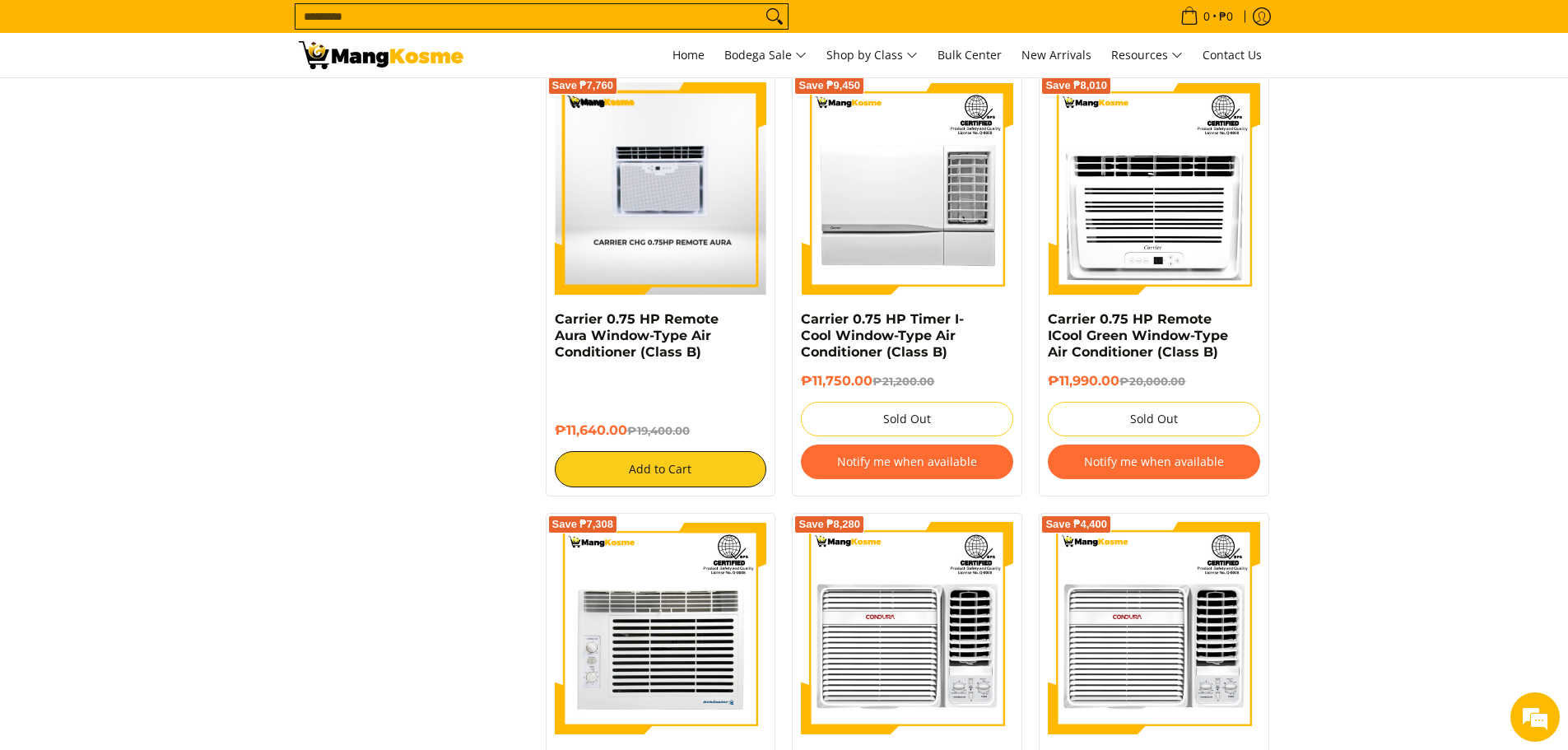
click at [672, 267] on img at bounding box center [660, 189] width 211 height 212
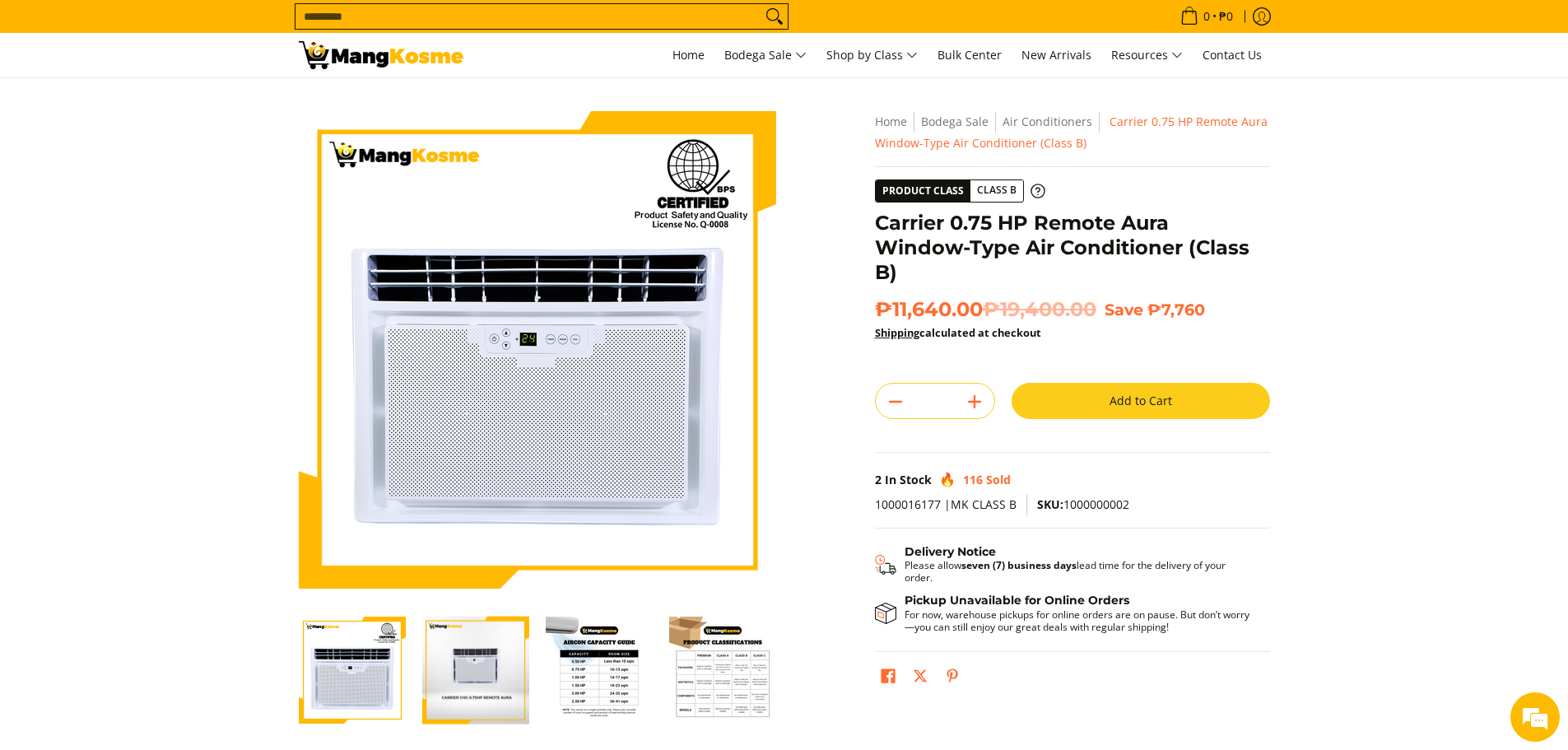
scroll to position [330, 0]
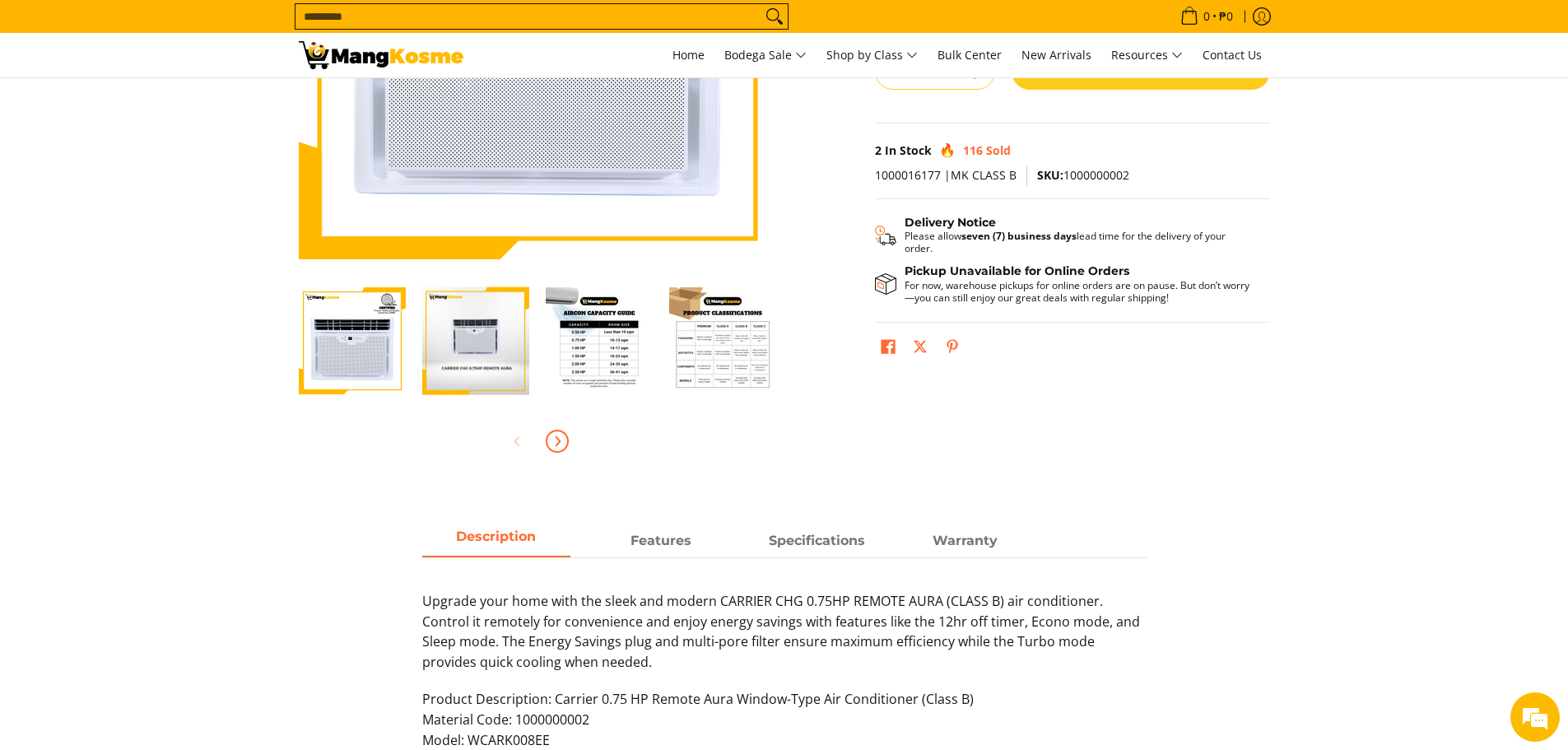
click at [562, 438] on icon "Next" at bounding box center [558, 441] width 13 height 13
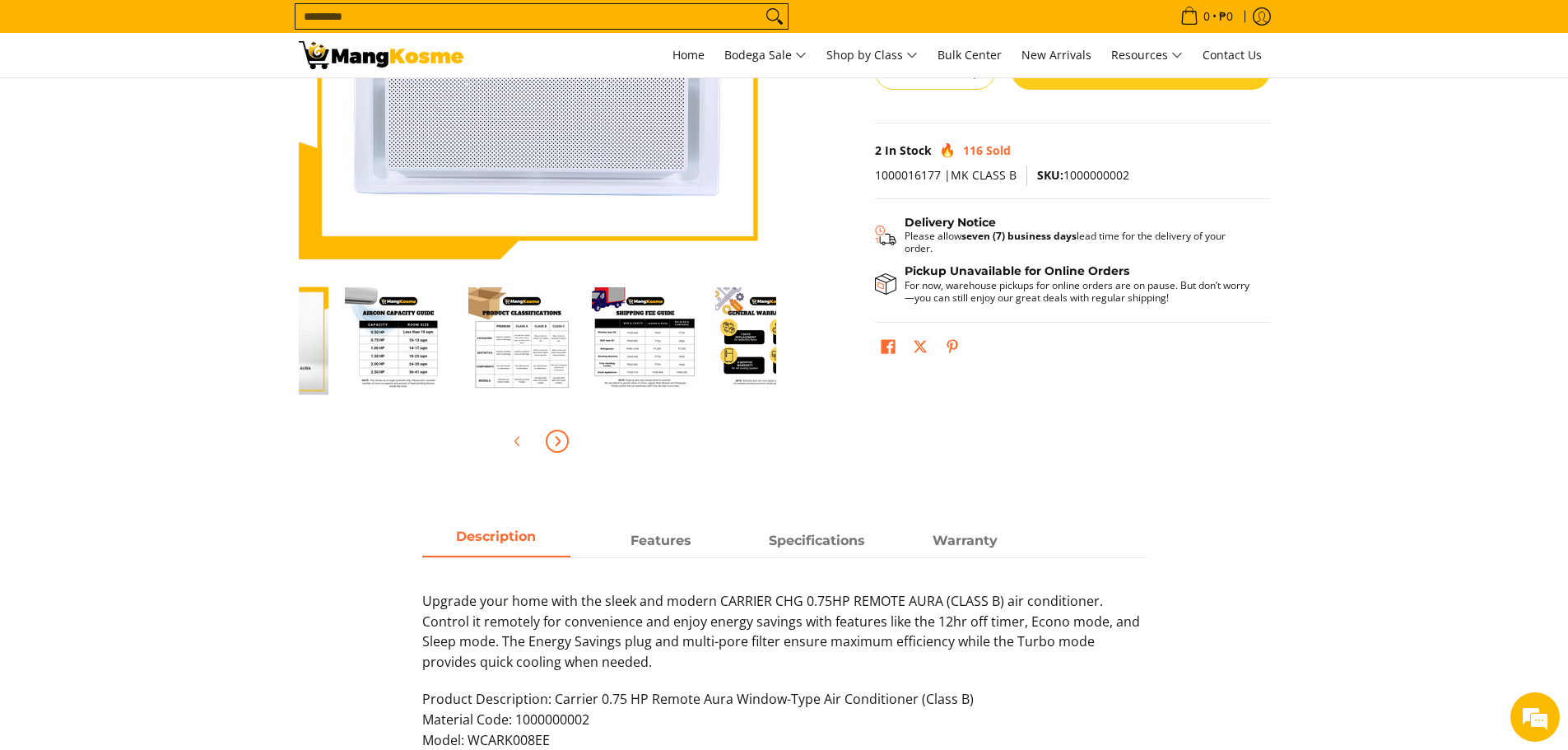
scroll to position [0, 371]
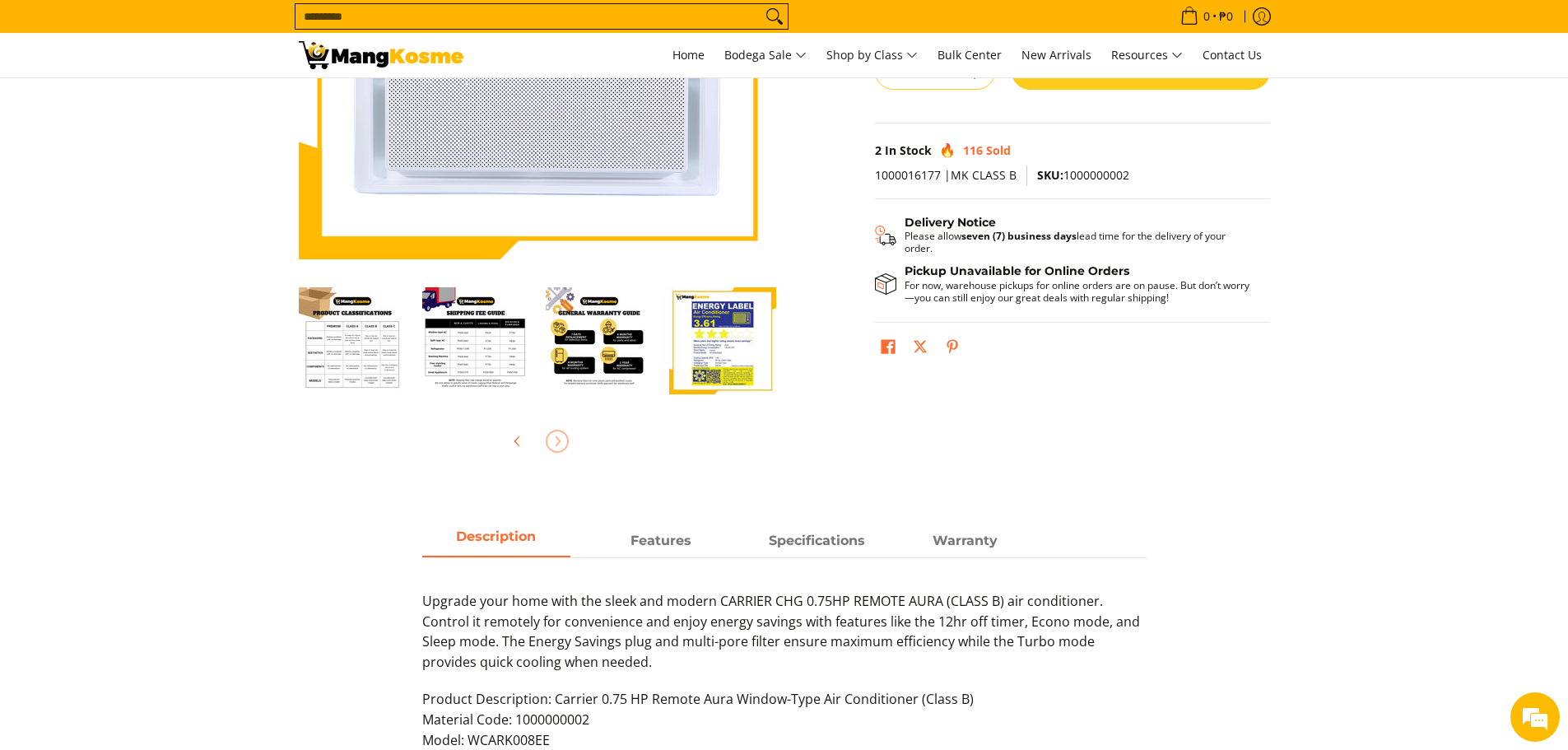
click at [562, 438] on div at bounding box center [537, 440] width 477 height 36
click at [703, 378] on img "Carrier 0.75 HP Remote Aura Window-Type Air Conditioner (Class B)-7" at bounding box center [723, 341] width 107 height 107
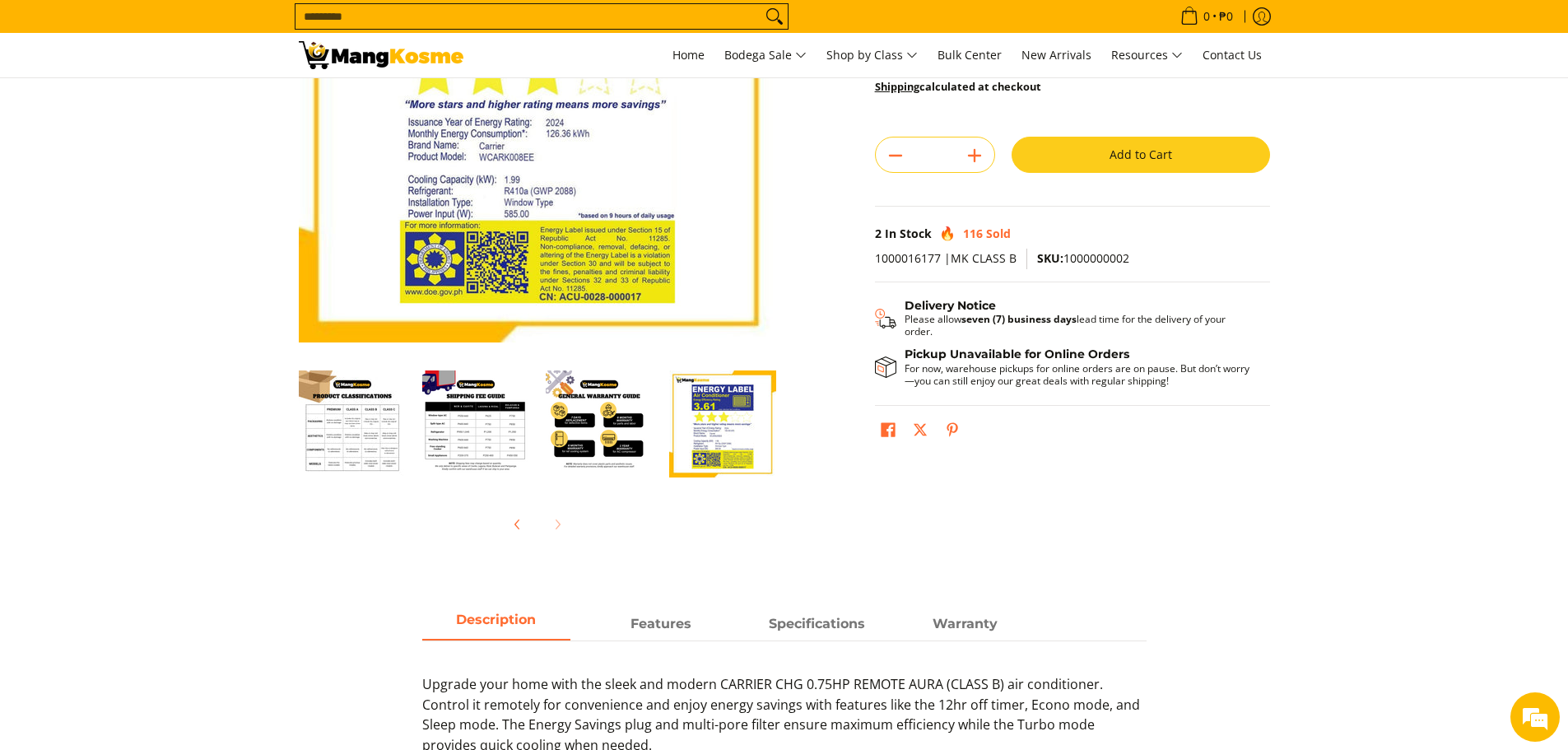
scroll to position [247, 0]
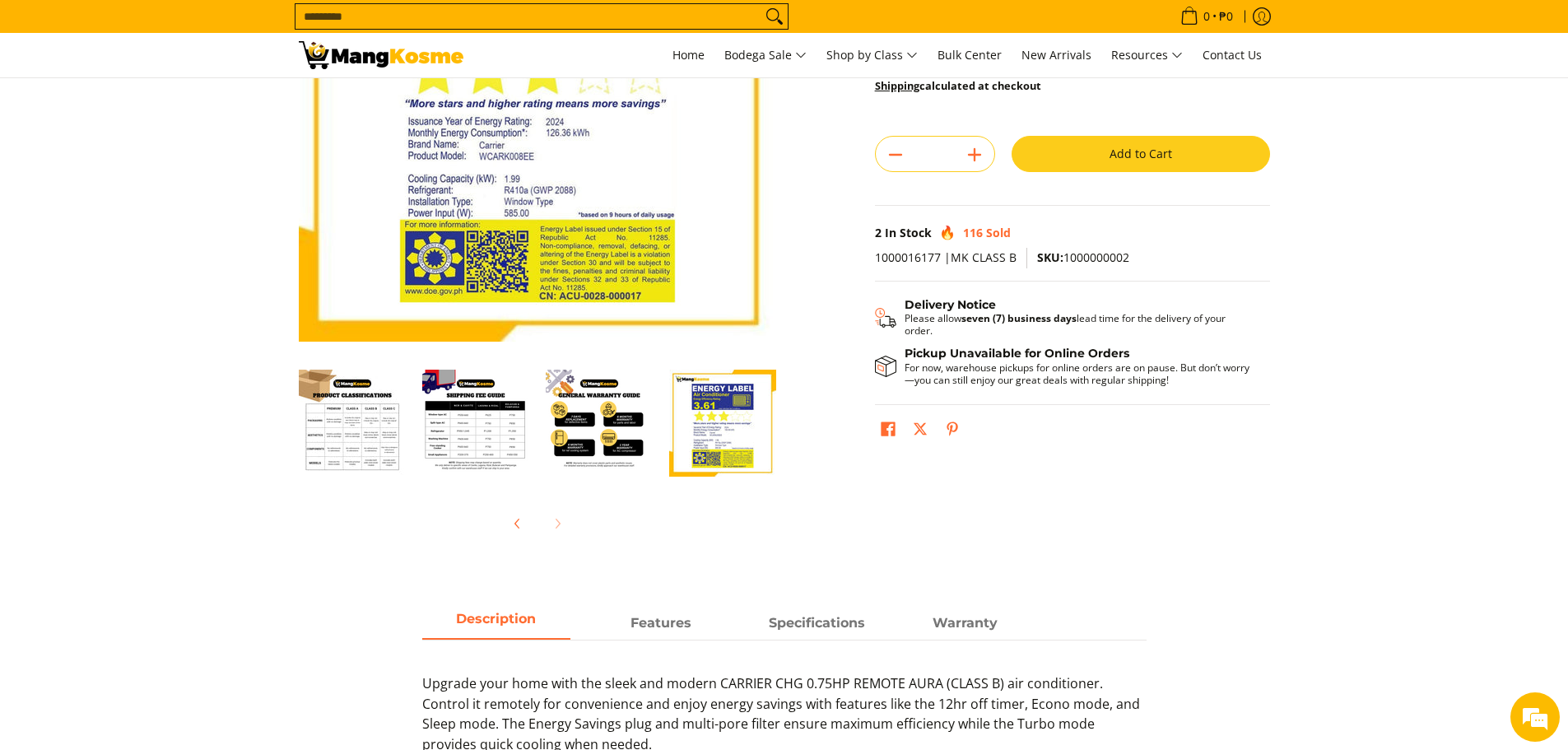
click at [374, 438] on img "Carrier 0.75 HP Remote Aura Window-Type Air Conditioner (Class B)-4" at bounding box center [352, 424] width 107 height 107
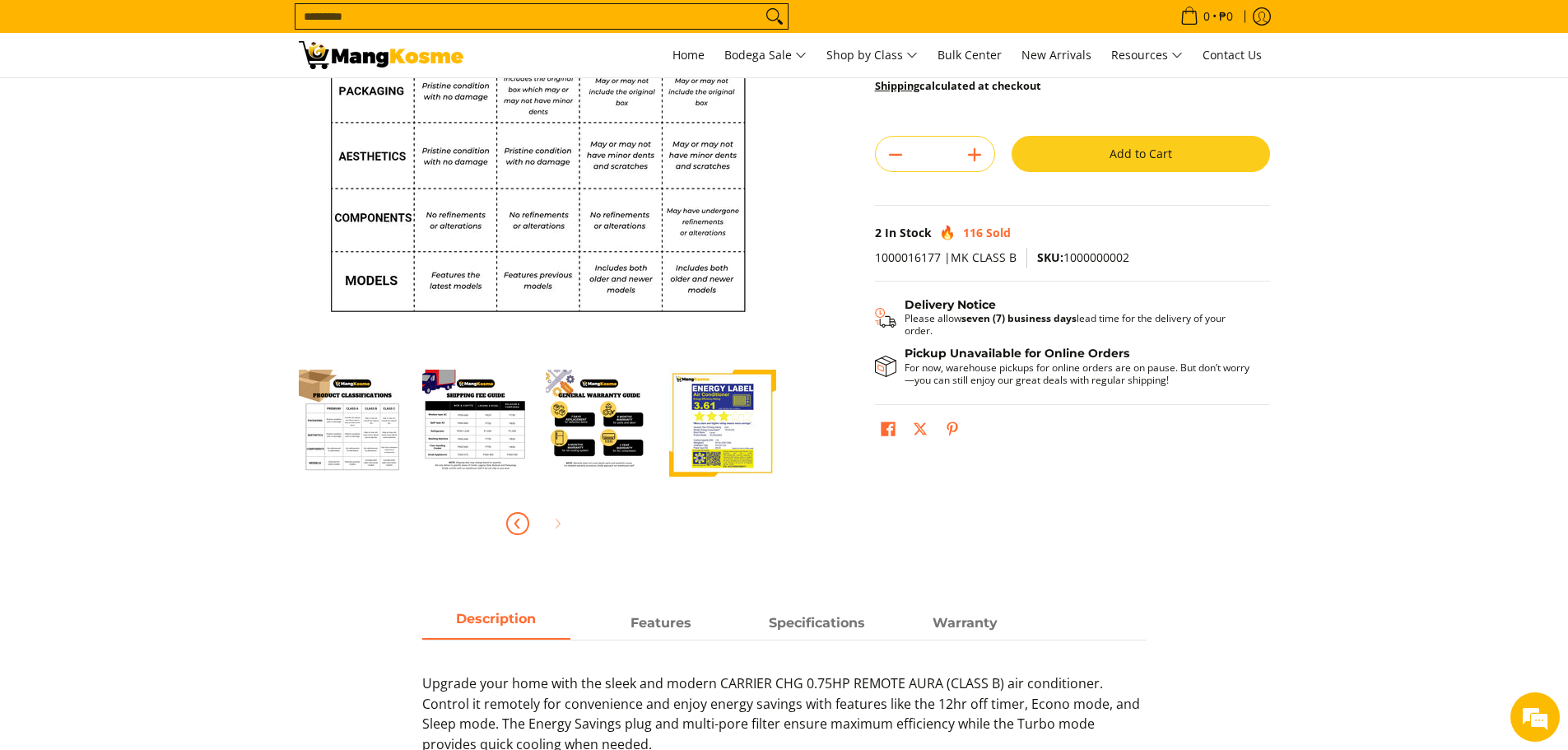
click at [529, 523] on button "Previous" at bounding box center [518, 523] width 36 height 36
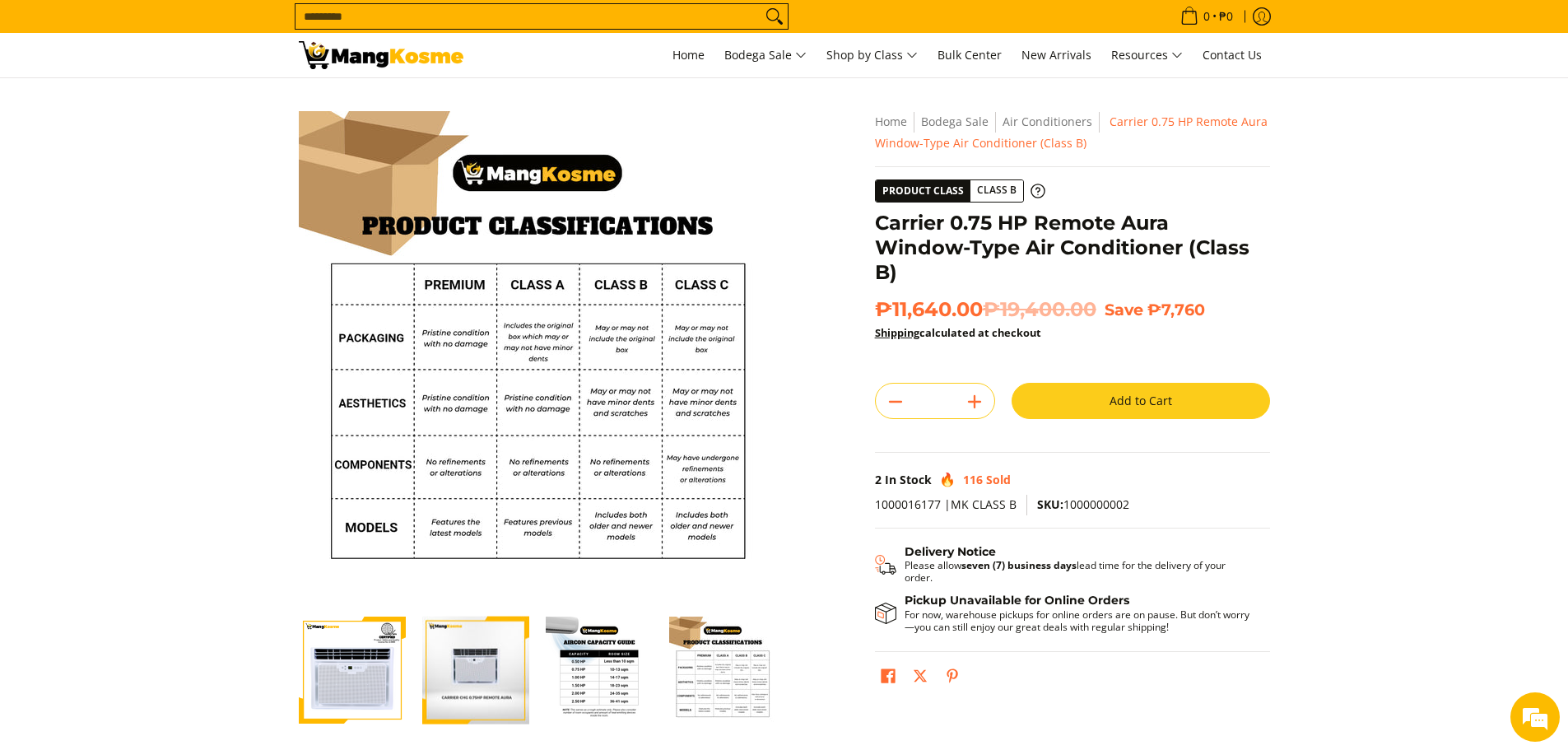
scroll to position [0, 0]
click at [383, 666] on img "Carrier 0.75 HP Remote Aura Window-Type Air Conditioner (Class B)-1" at bounding box center [352, 670] width 107 height 107
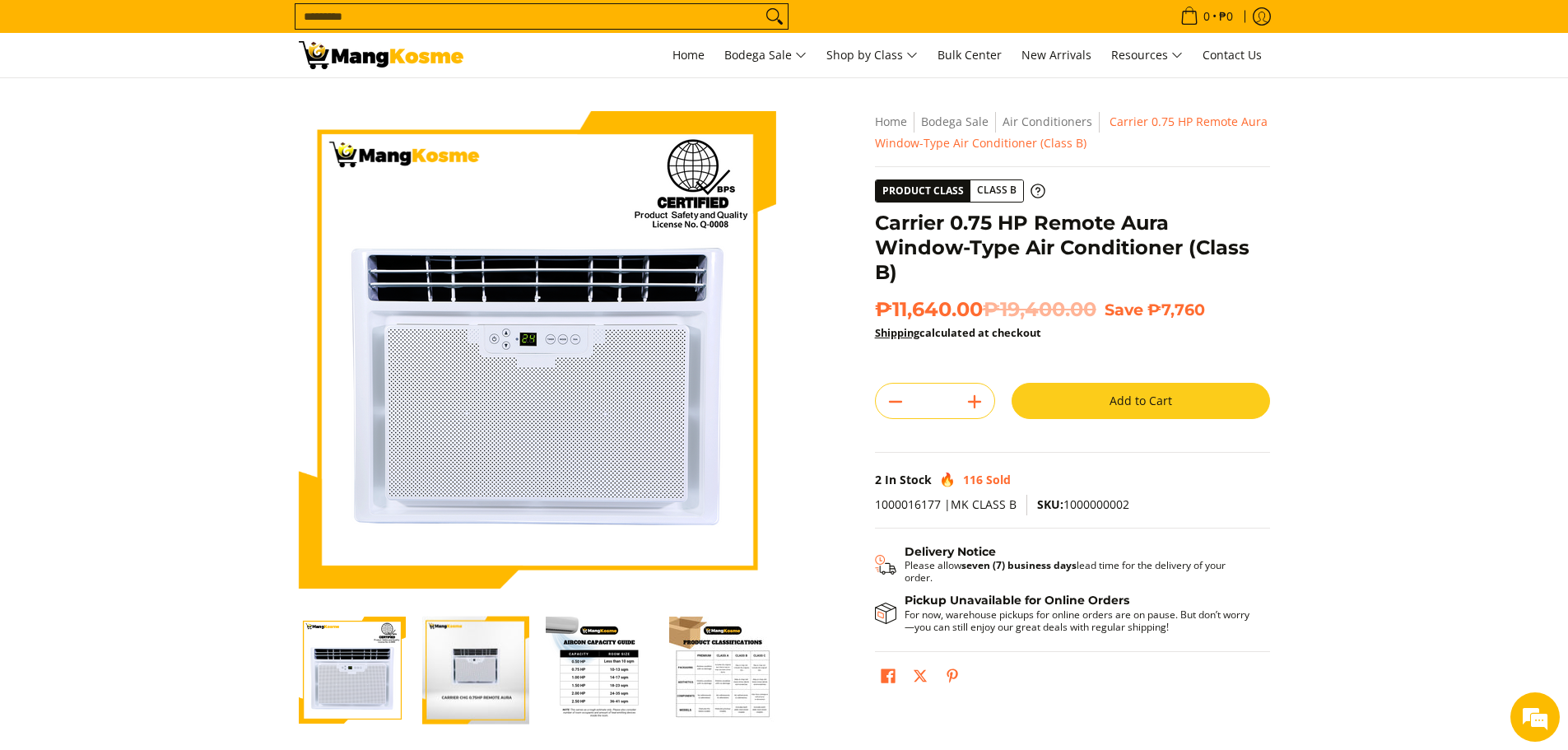
click at [590, 682] on img "Carrier 0.75 HP Remote Aura Window-Type Air Conditioner (Class B)-3" at bounding box center [600, 670] width 107 height 107
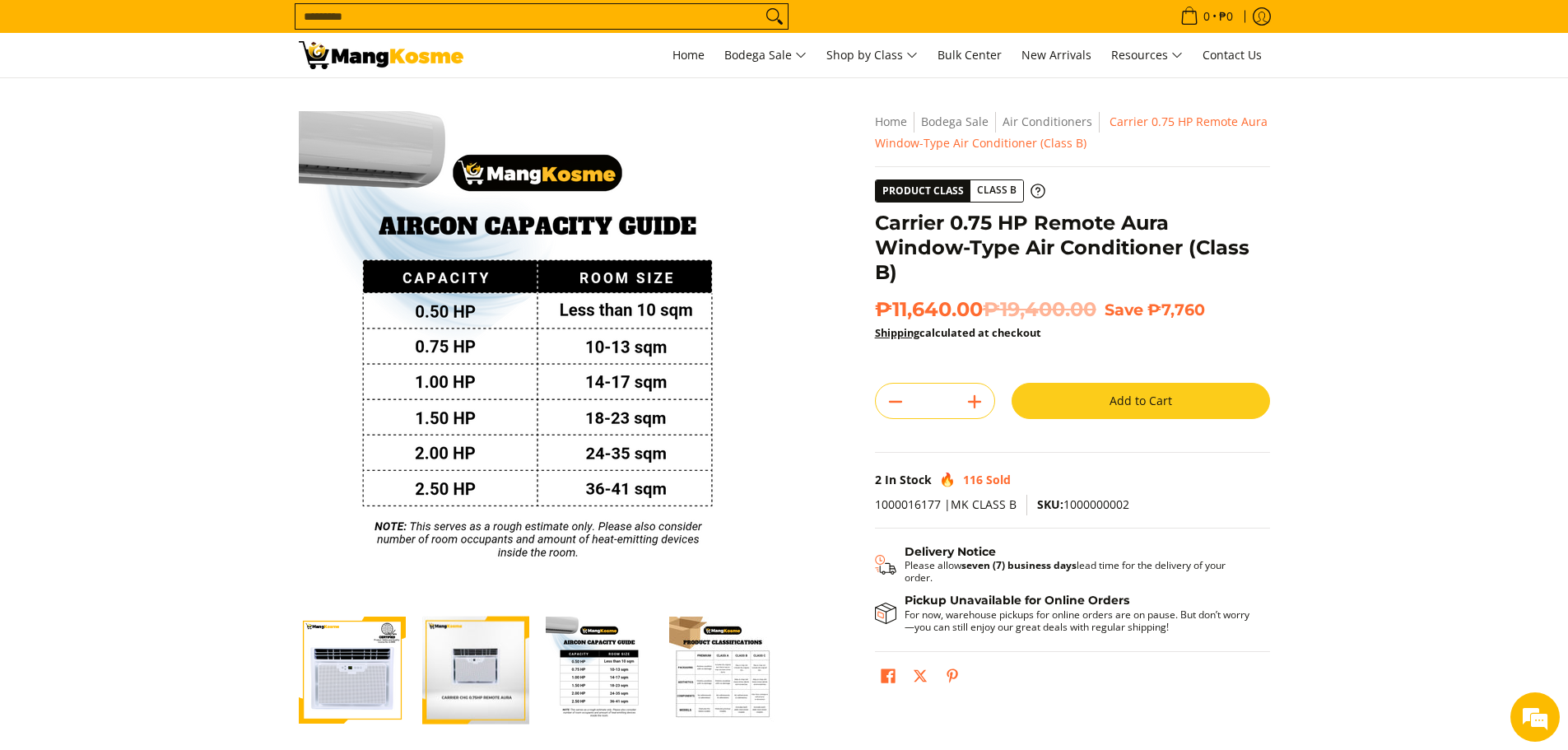
click at [1131, 383] on button "Add to Cart" at bounding box center [1141, 400] width 258 height 36
